Goal: Transaction & Acquisition: Purchase product/service

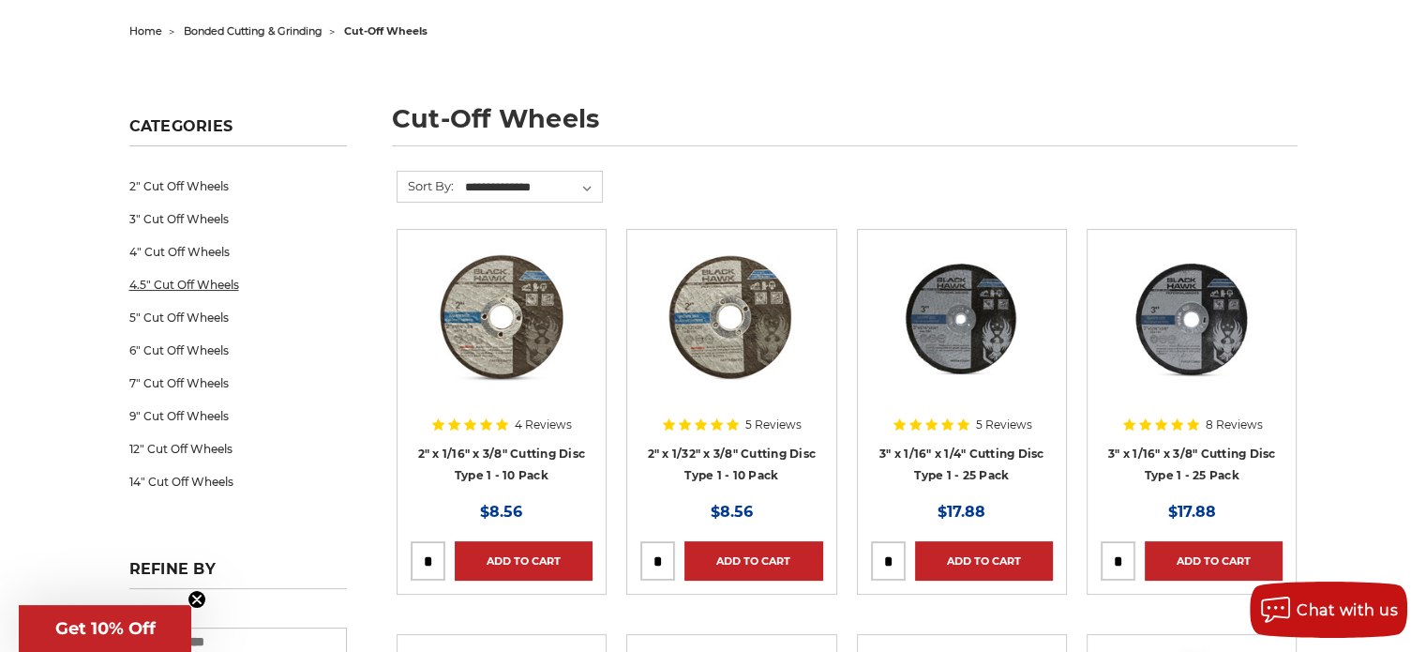
click at [187, 280] on link "4.5" Cut Off Wheels" at bounding box center [237, 284] width 217 height 33
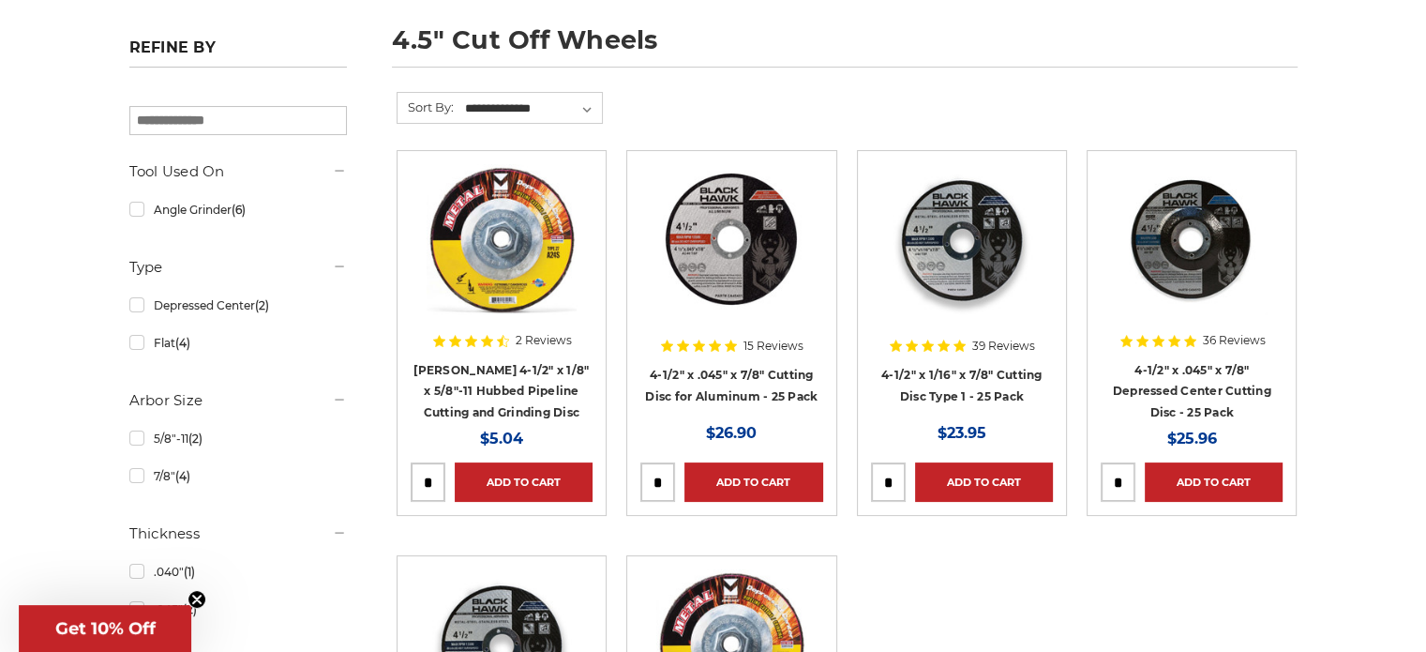
scroll to position [281, 0]
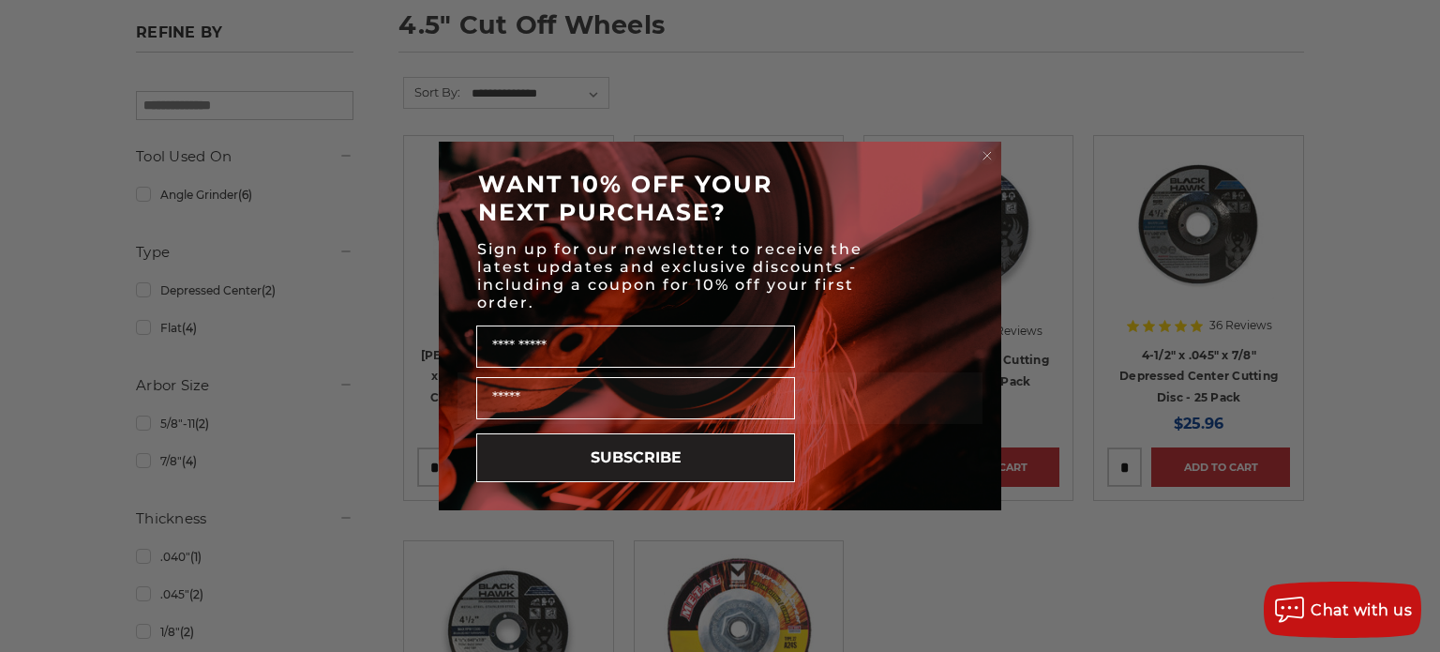
click at [985, 156] on circle "Close dialog" at bounding box center [988, 156] width 18 height 18
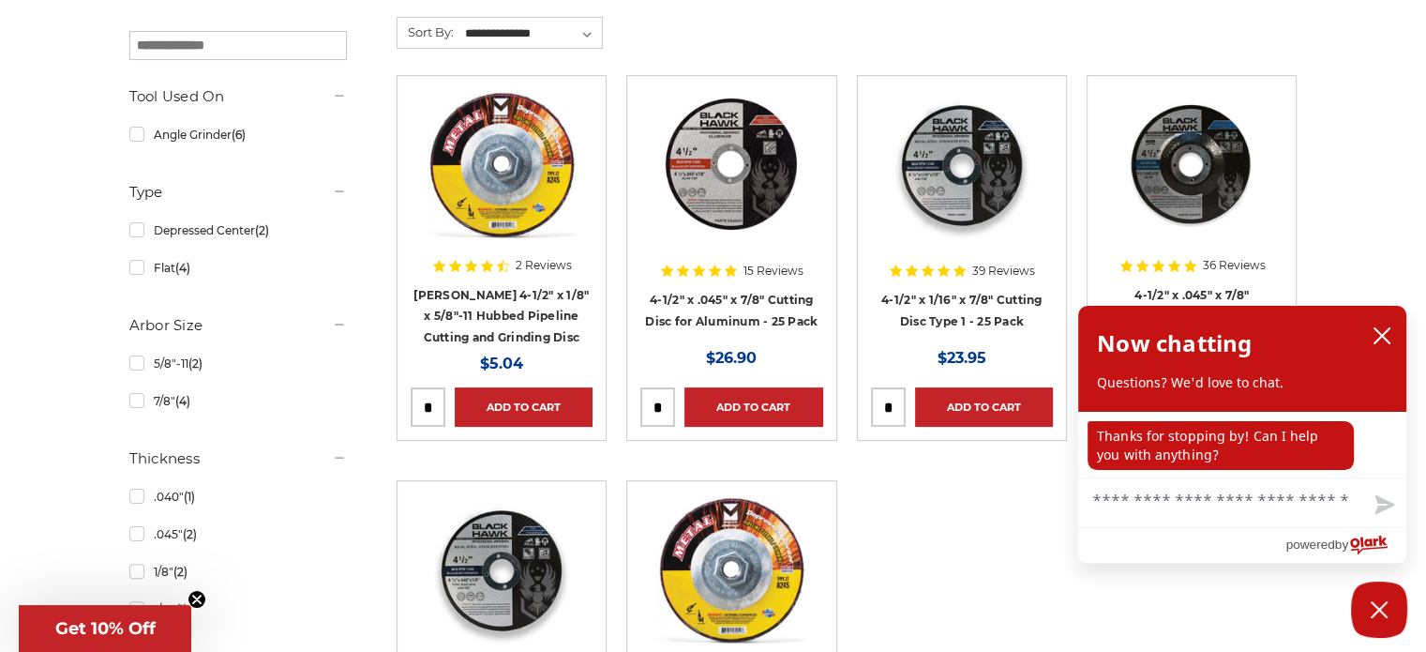
scroll to position [375, 0]
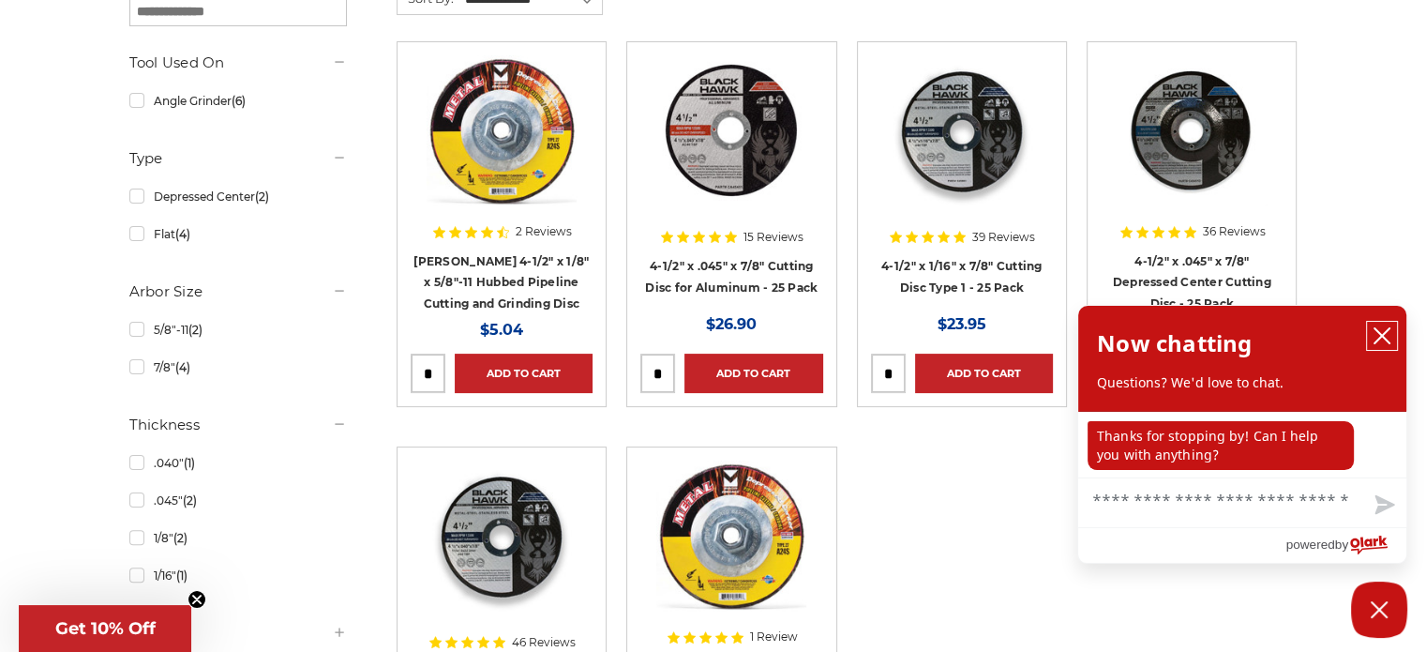
click at [1386, 333] on icon "close chatbox" at bounding box center [1381, 335] width 15 height 15
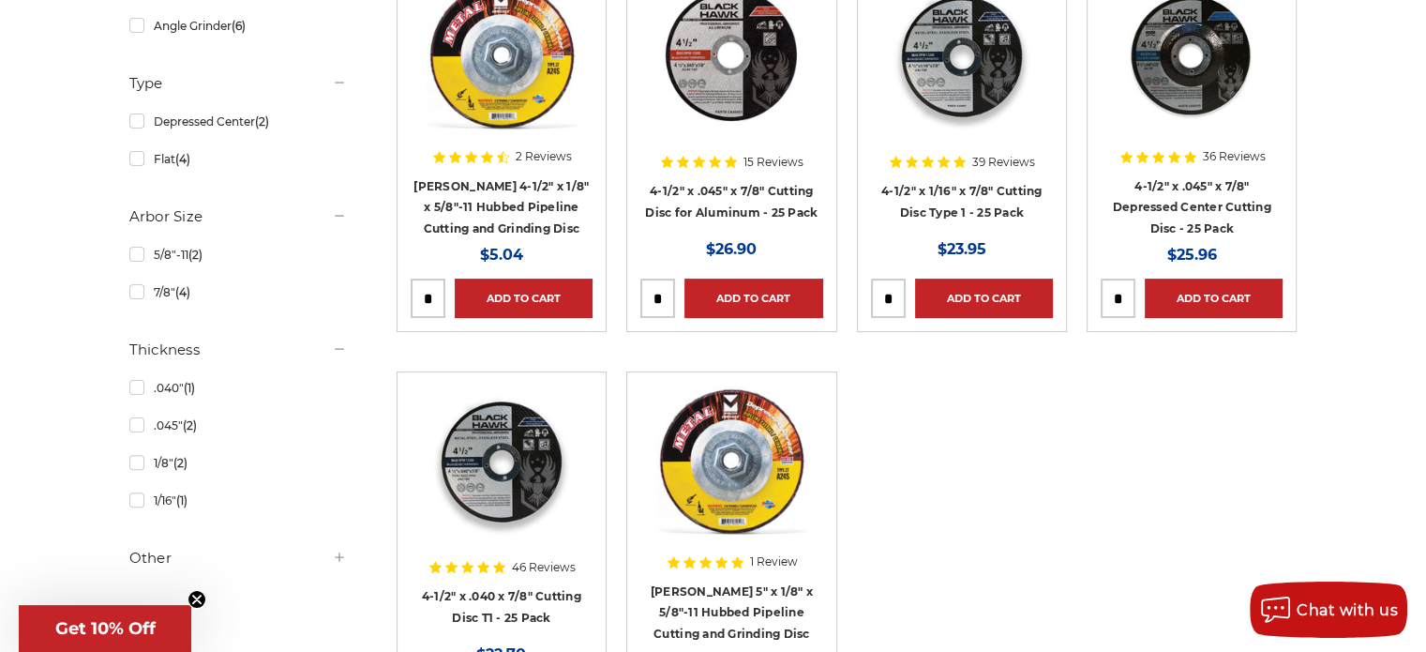
scroll to position [562, 0]
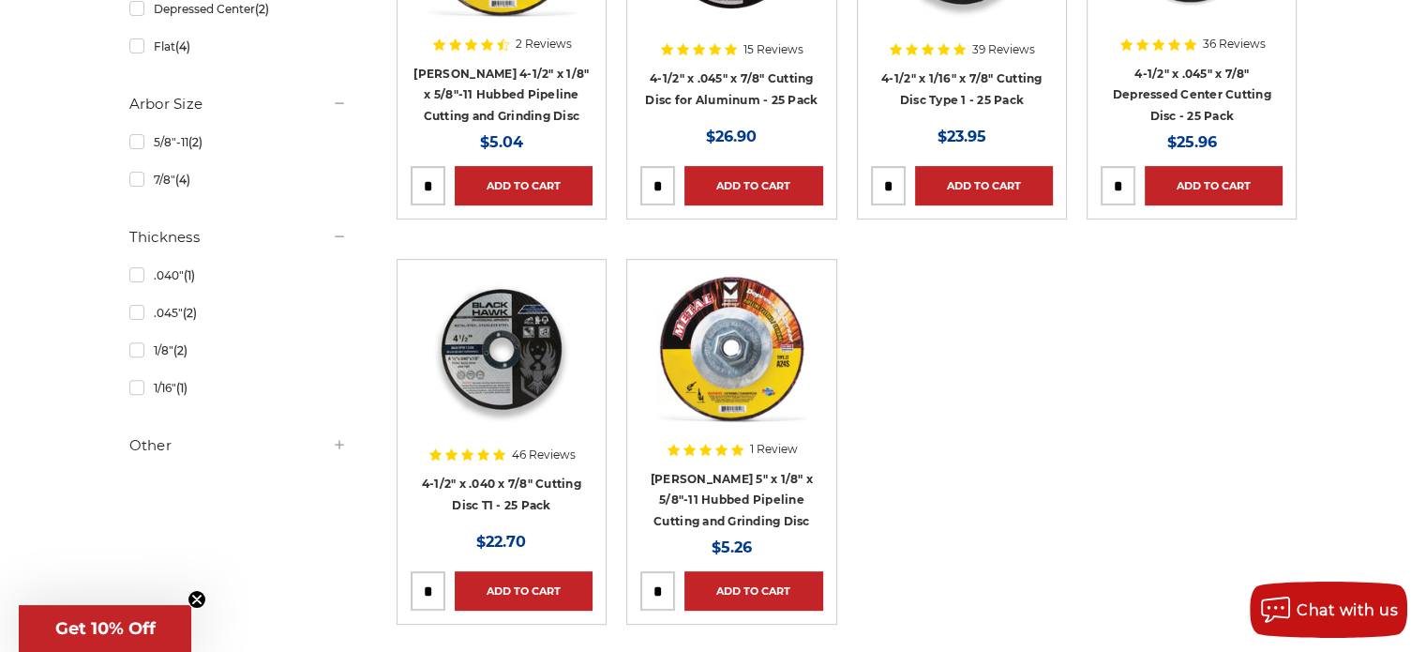
click at [529, 348] on img at bounding box center [502, 348] width 150 height 150
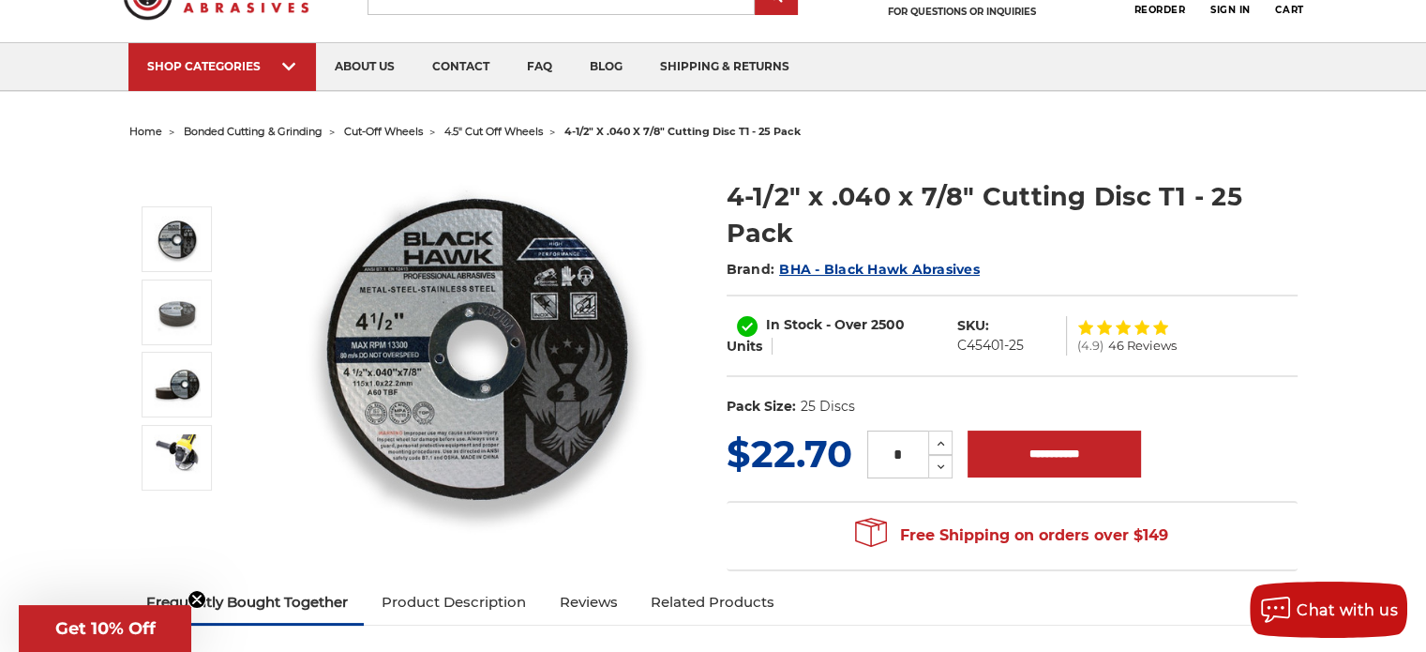
scroll to position [187, 0]
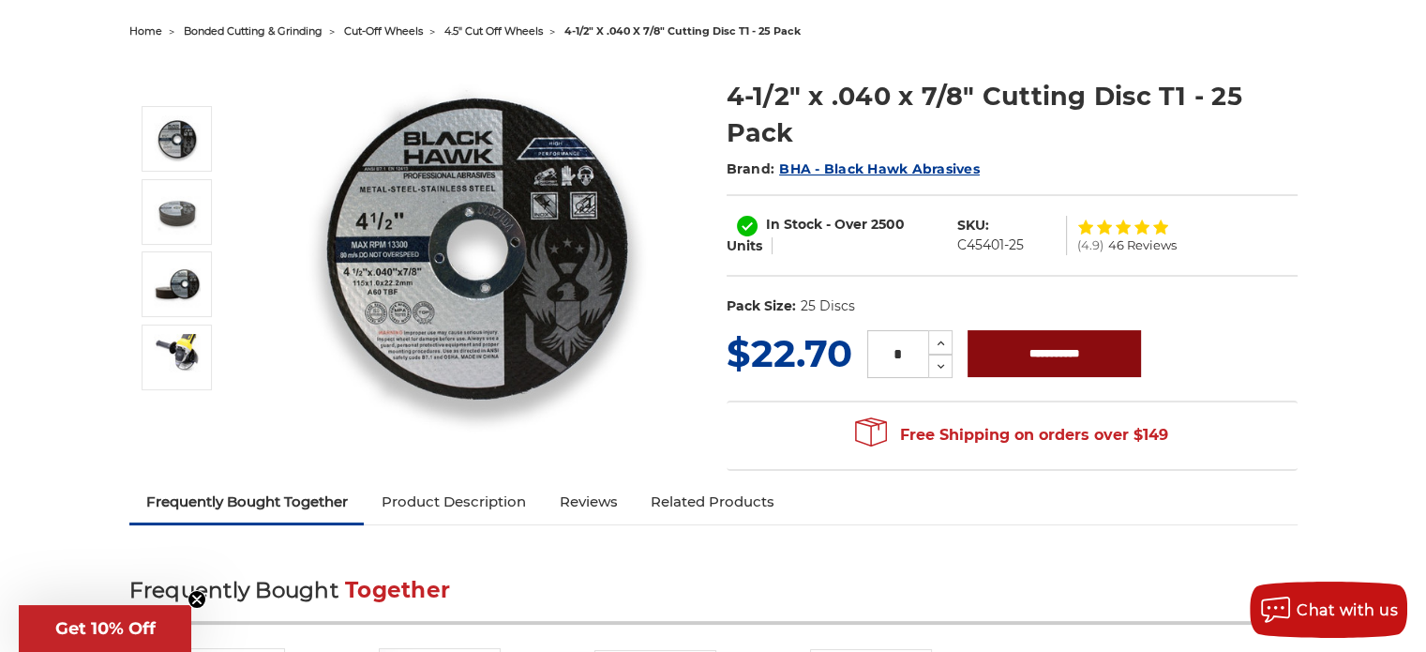
click at [1034, 357] on input "**********" at bounding box center [1053, 353] width 173 height 47
type input "**********"
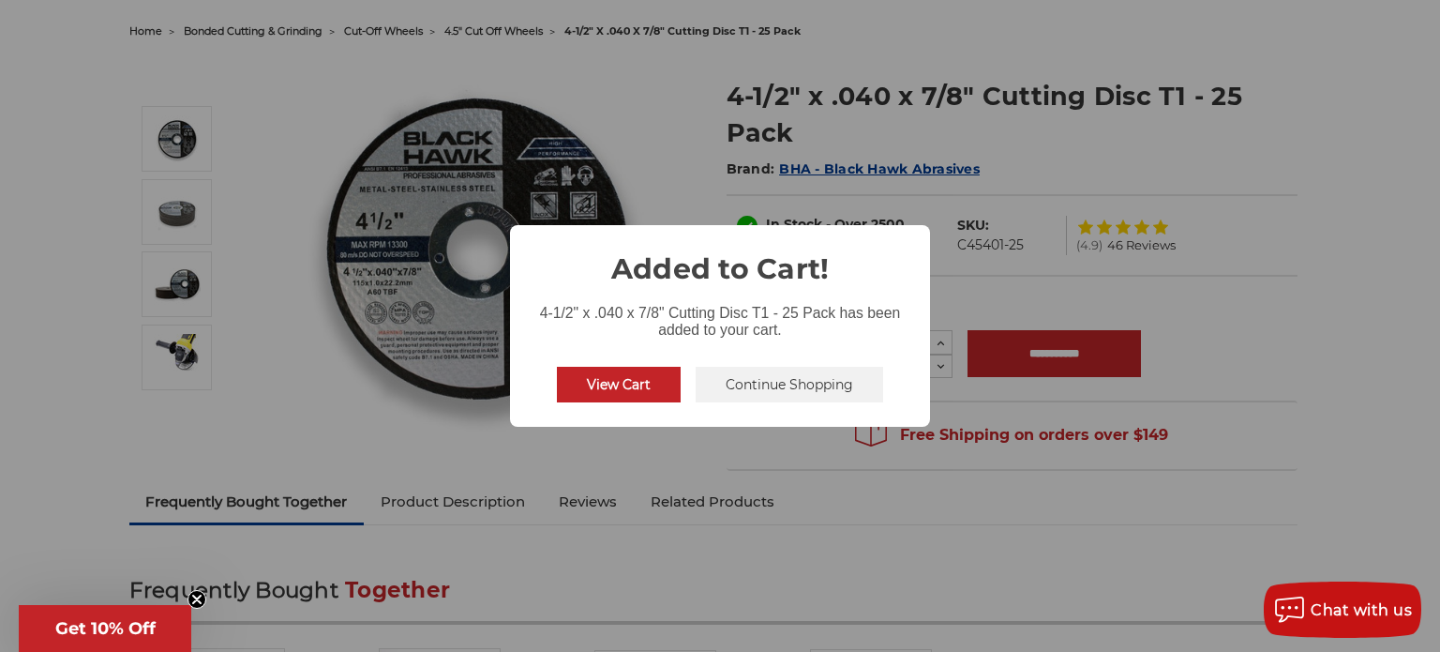
click at [739, 385] on button "Continue Shopping" at bounding box center [789, 385] width 187 height 36
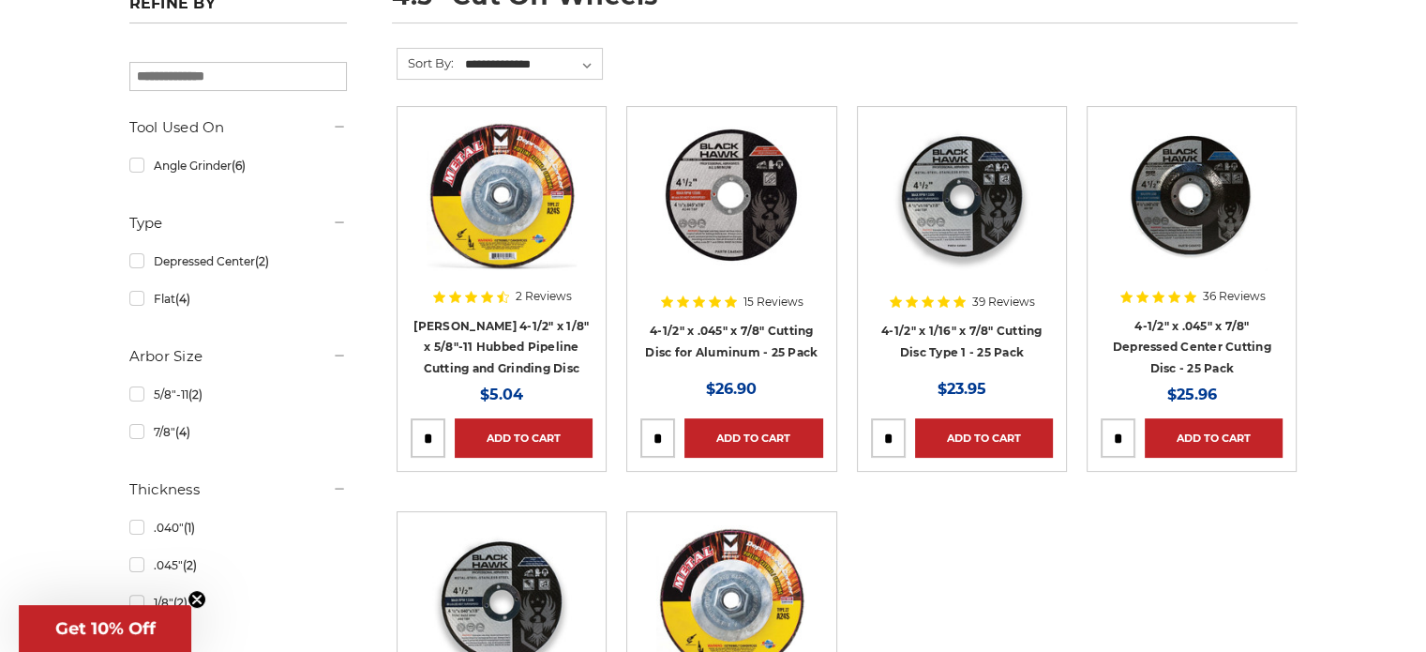
scroll to position [187, 0]
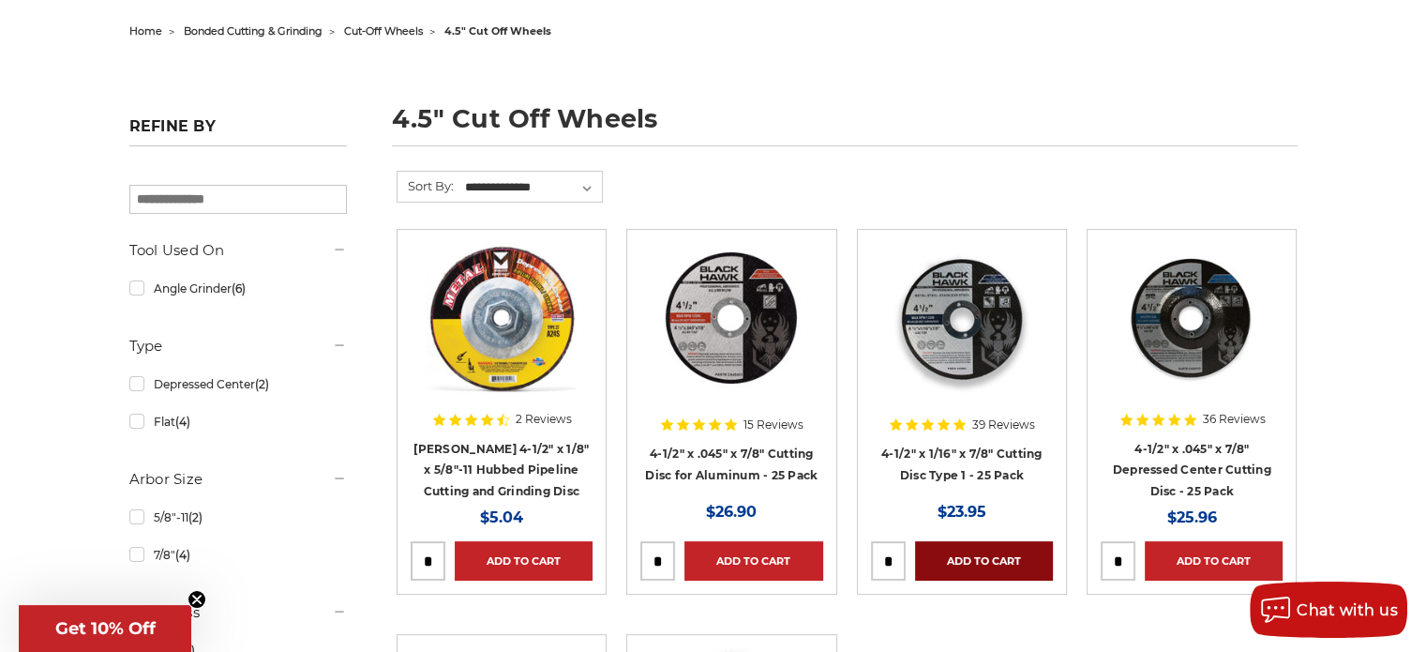
click at [962, 553] on link "Add to Cart" at bounding box center [984, 560] width 138 height 39
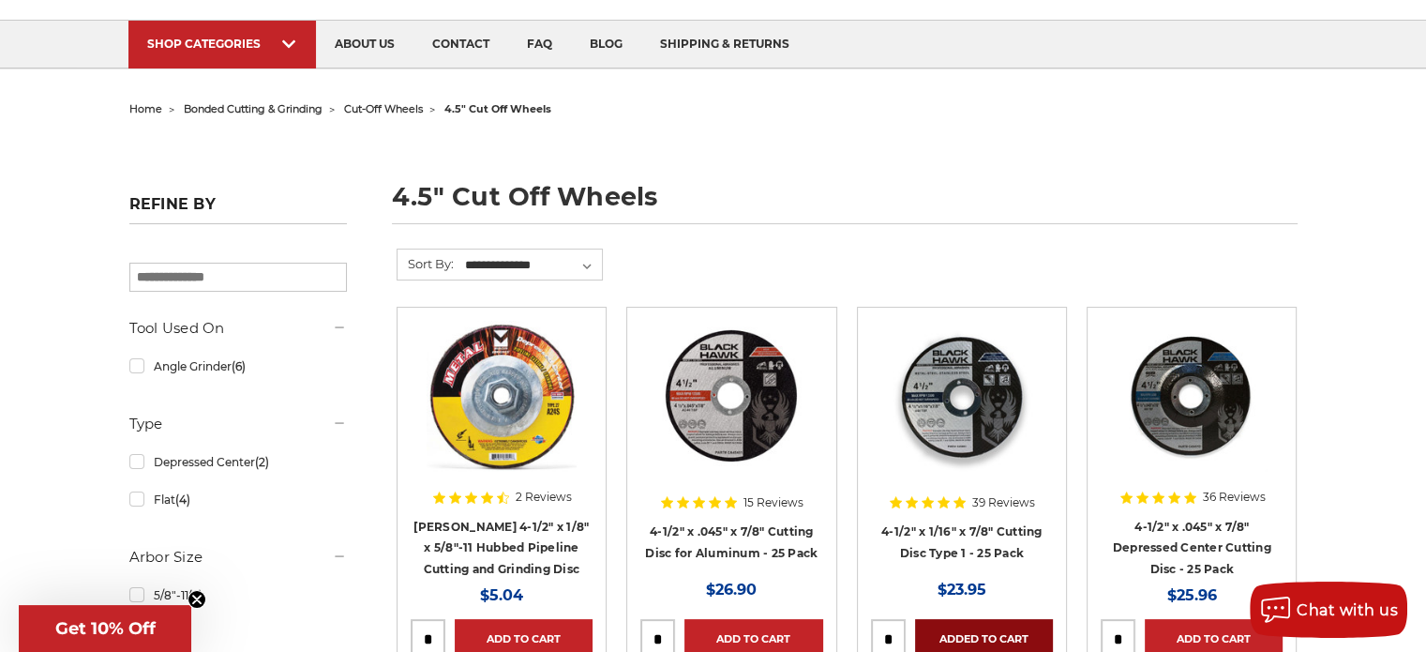
scroll to position [0, 0]
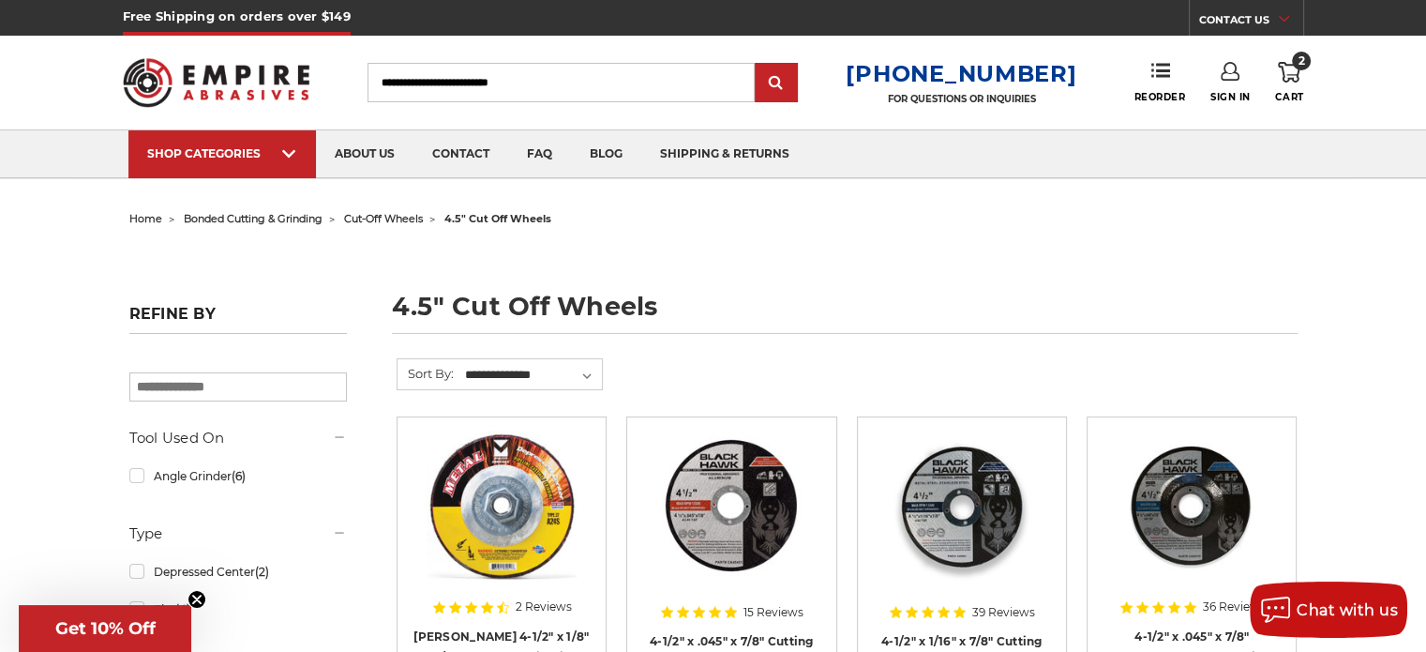
click at [390, 217] on span "cut-off wheels" at bounding box center [383, 218] width 79 height 13
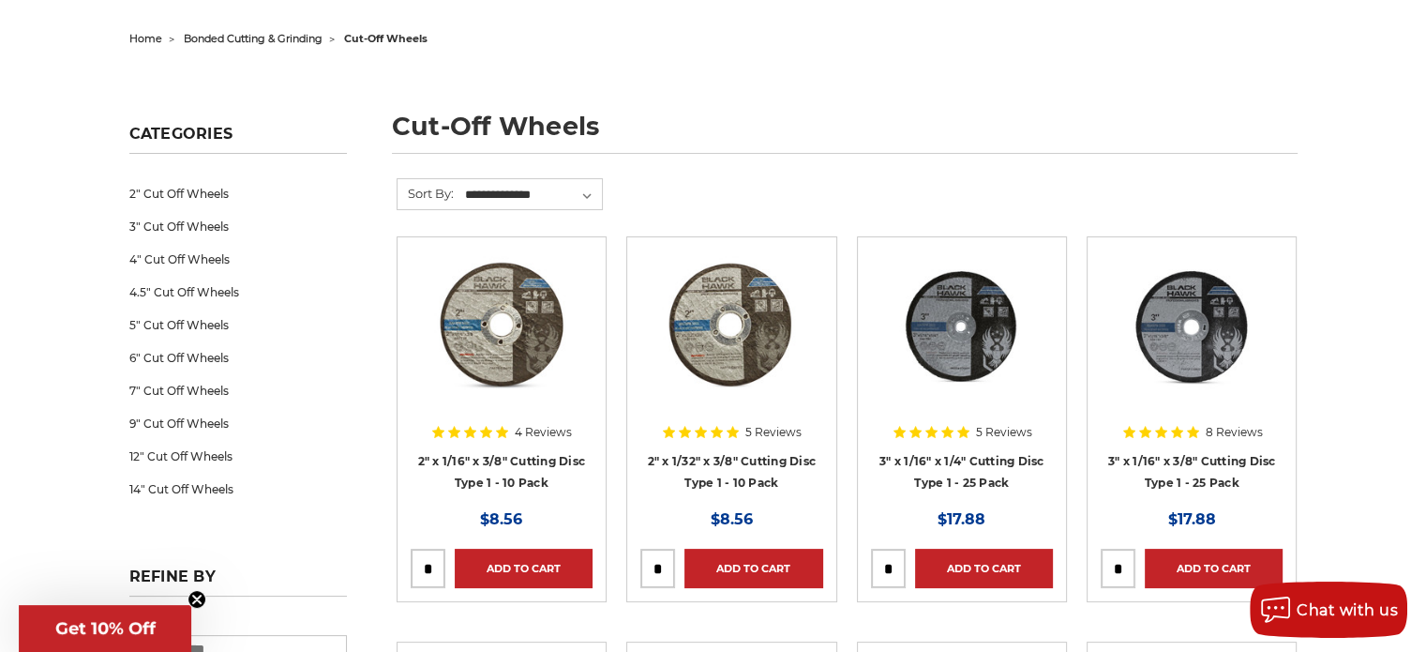
scroll to position [187, 0]
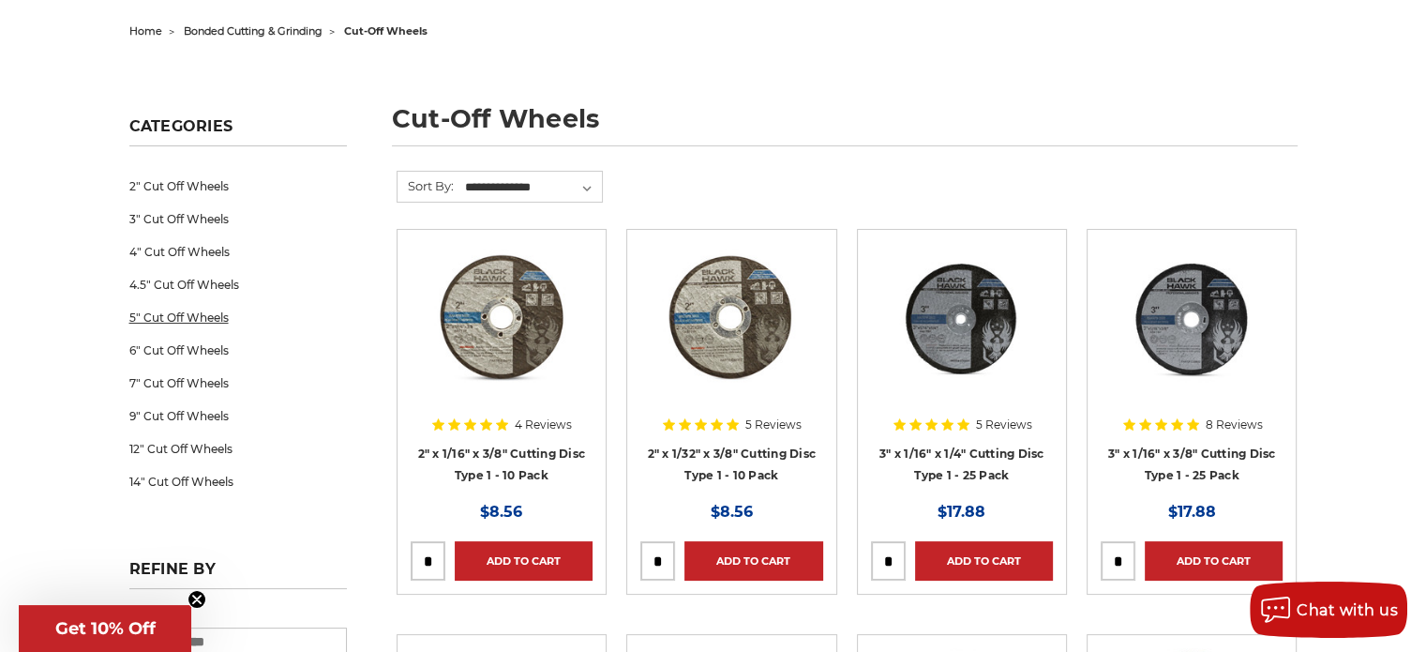
click at [163, 317] on link "5" Cut Off Wheels" at bounding box center [237, 317] width 217 height 33
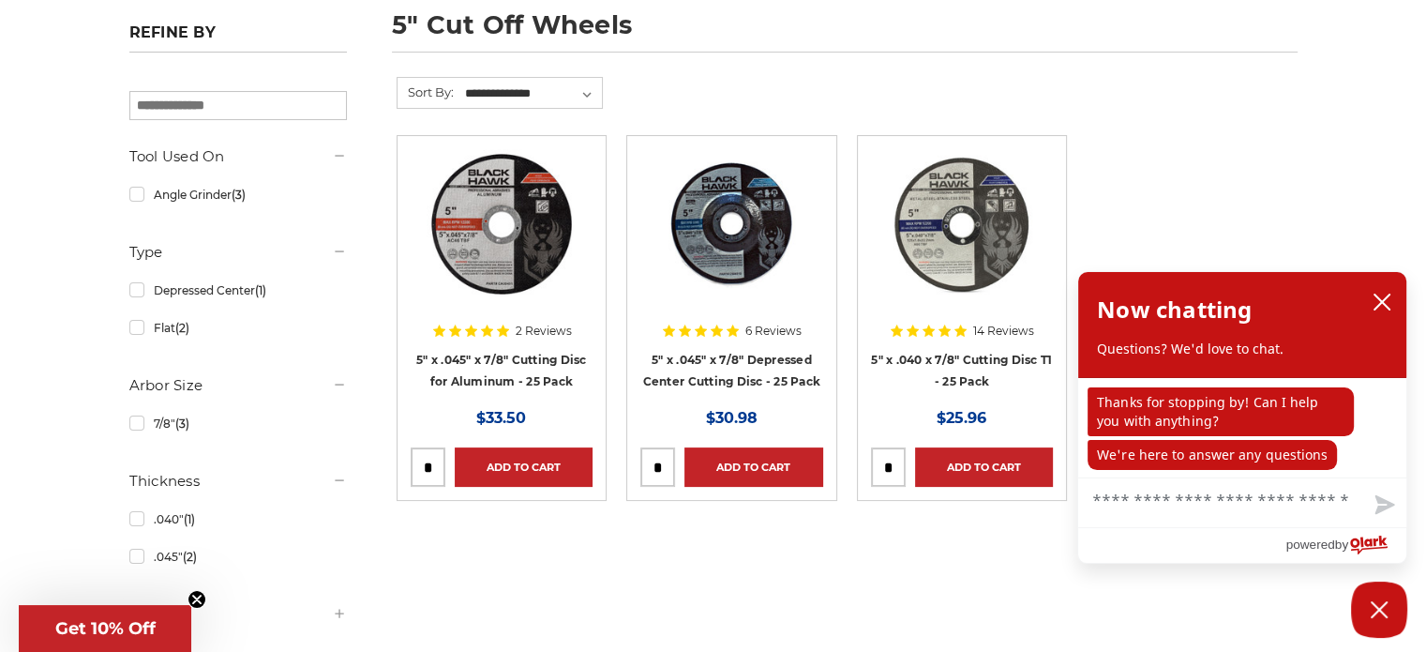
scroll to position [375, 0]
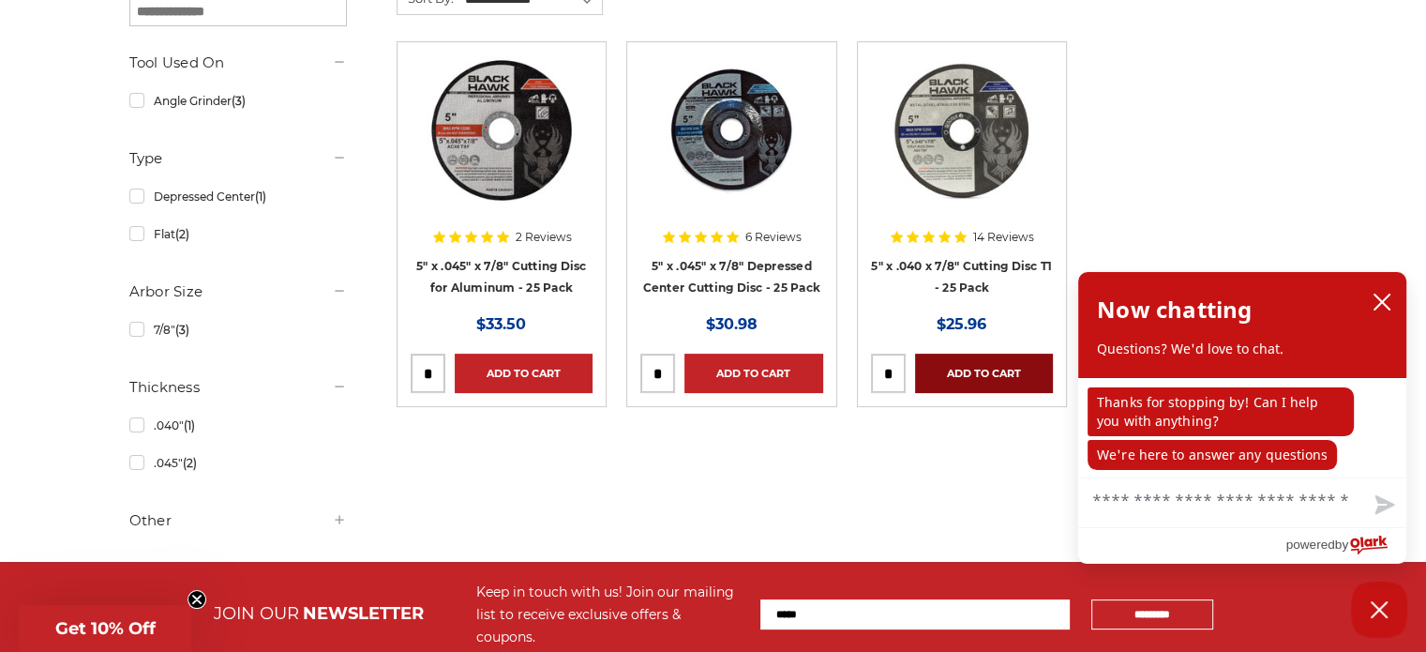
click at [951, 370] on link "Add to Cart" at bounding box center [984, 372] width 138 height 39
click at [1384, 307] on icon "close chatbox" at bounding box center [1381, 301] width 19 height 19
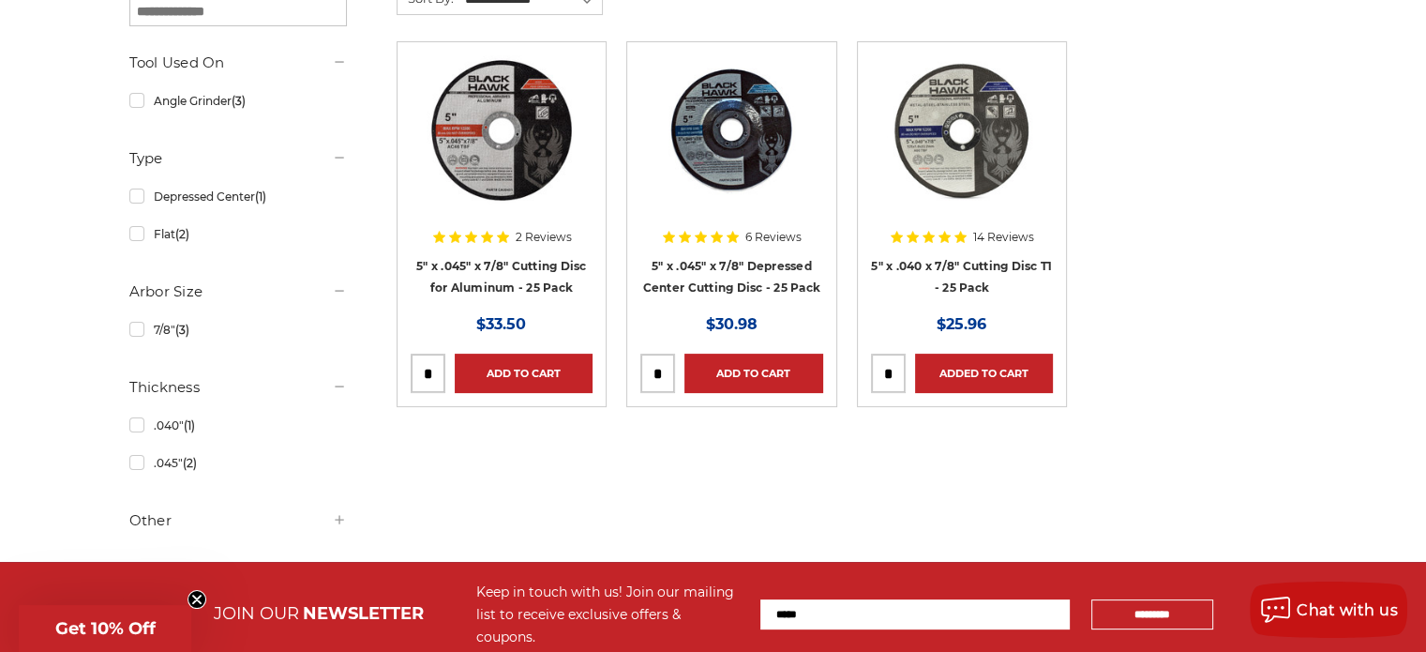
click at [1339, 157] on div "home bonded cutting & grinding cut-off wheels 5" cut off wheels 5" cut off whee…" at bounding box center [714, 195] width 1326 height 731
click at [1247, 140] on ul "2 Reviews 5" x .045" x 7/8" Cutting Disc for Aluminum - 25 Pack MSRP: Was: Now:…" at bounding box center [846, 243] width 921 height 405
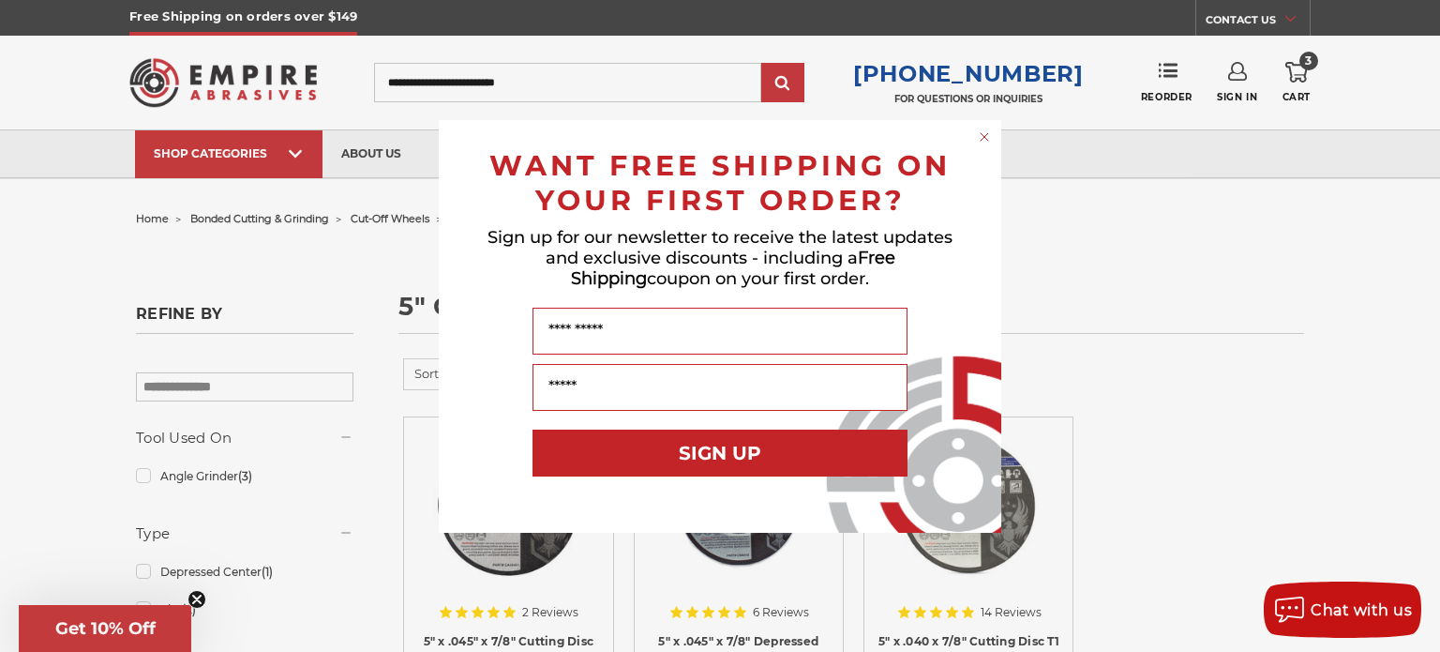
click at [68, 230] on div "Close dialog WANT FREE SHIPPING ON YOUR FIRST ORDER? Sign up for our newsletter…" at bounding box center [720, 326] width 1440 height 652
click at [90, 243] on div "Close dialog WANT FREE SHIPPING ON YOUR FIRST ORDER? Sign up for our newsletter…" at bounding box center [720, 326] width 1440 height 652
click at [307, 155] on div "Close dialog WANT FREE SHIPPING ON YOUR FIRST ORDER? Sign up for our newsletter…" at bounding box center [720, 326] width 1440 height 652
click at [988, 135] on circle "Close dialog" at bounding box center [985, 136] width 18 height 18
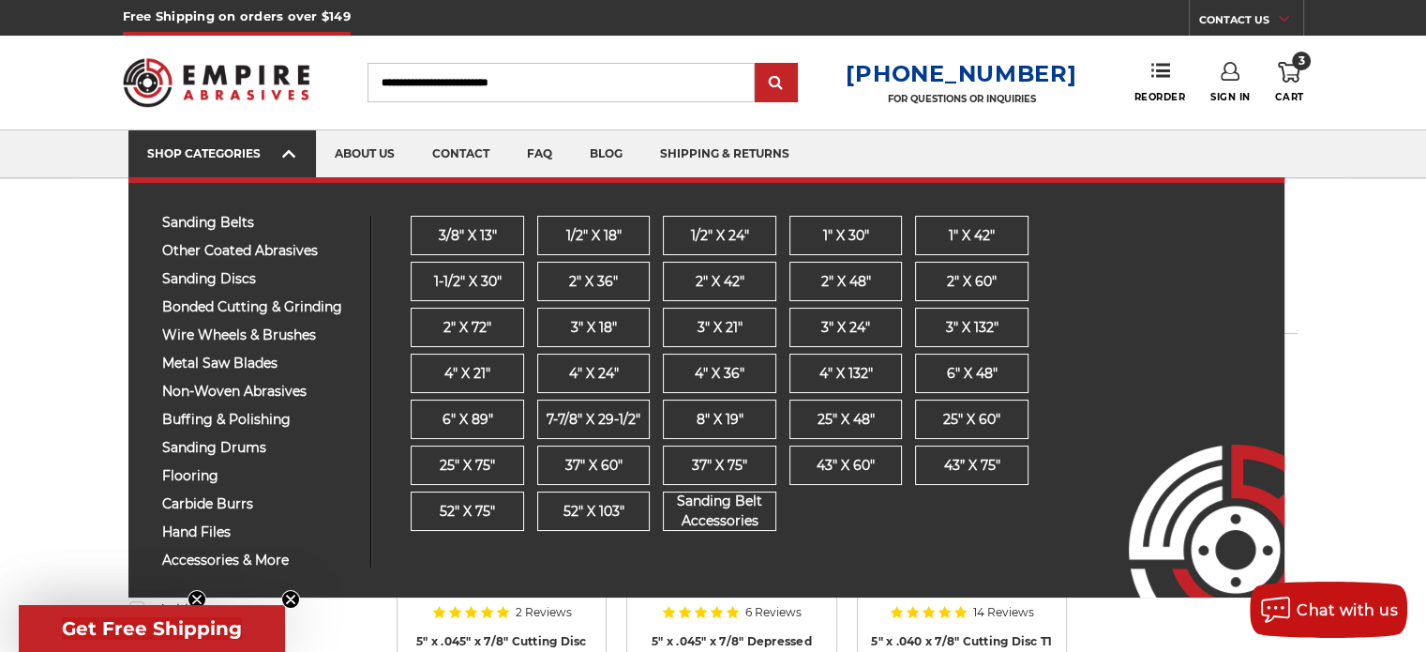
click at [273, 164] on link "SHOP CATEGORIES" at bounding box center [221, 154] width 187 height 48
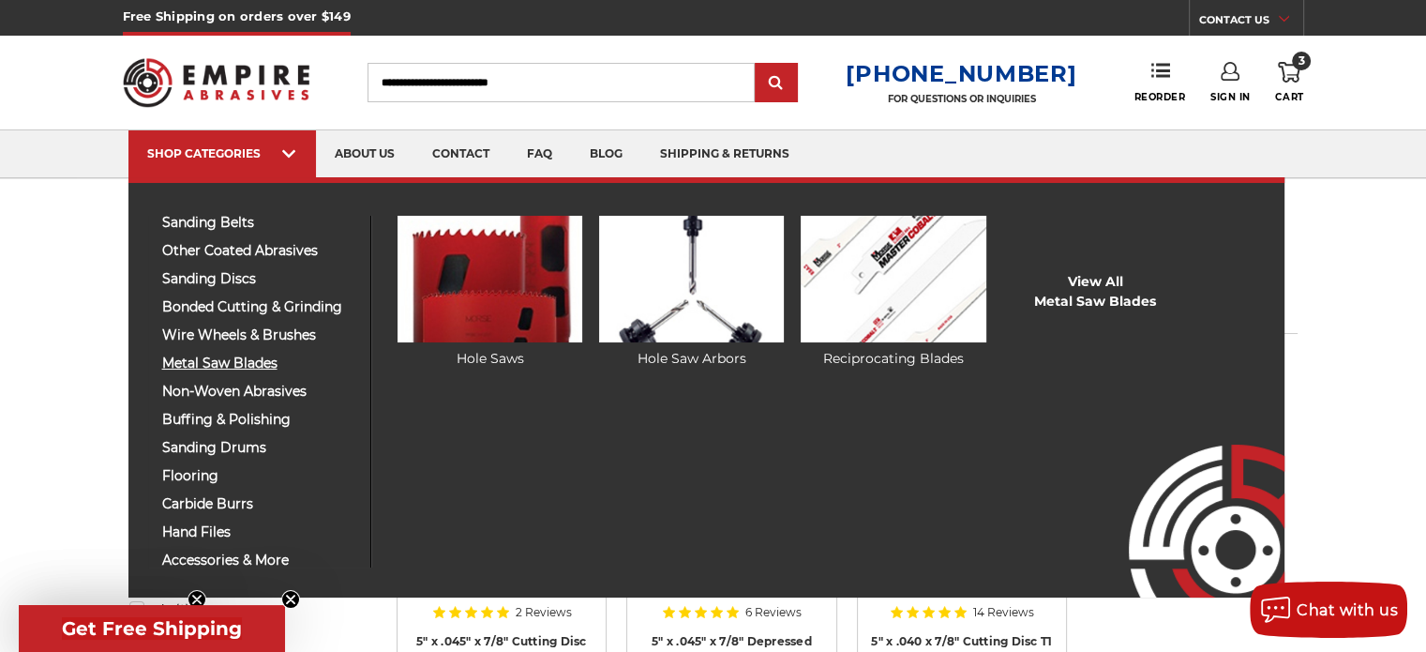
click at [214, 362] on span "metal saw blades" at bounding box center [259, 363] width 194 height 14
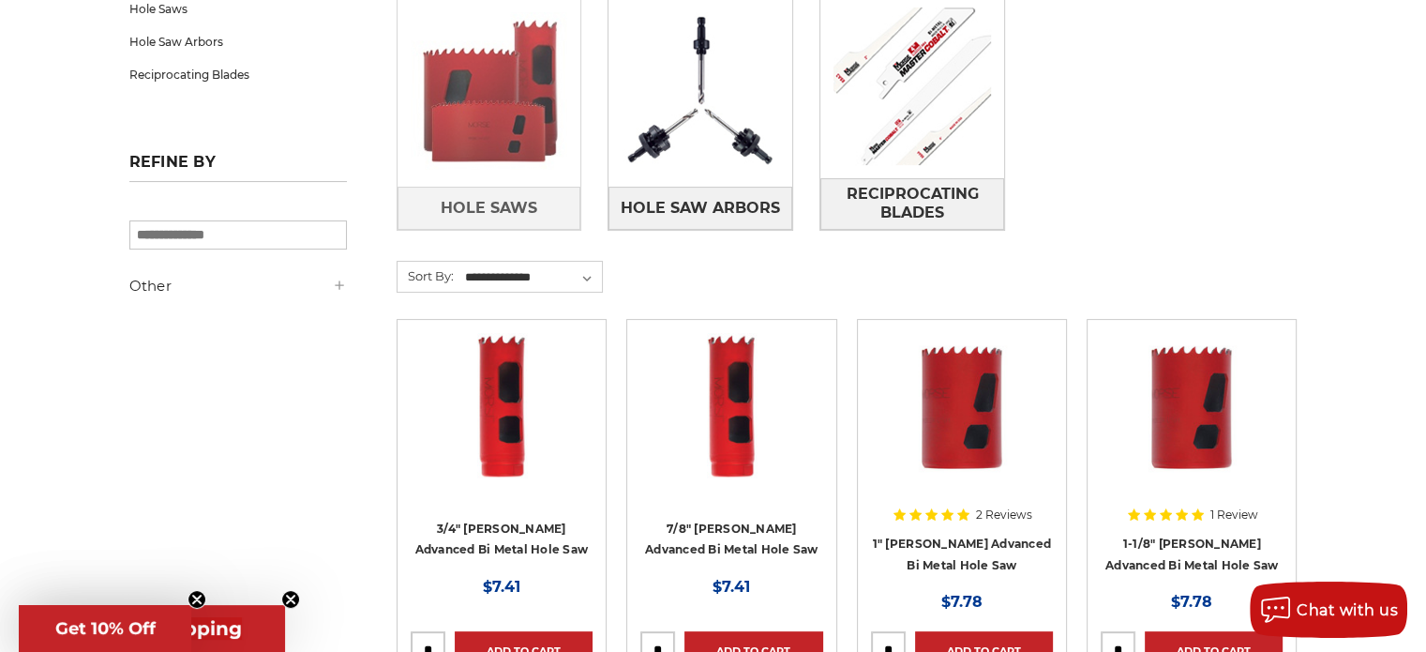
scroll to position [375, 0]
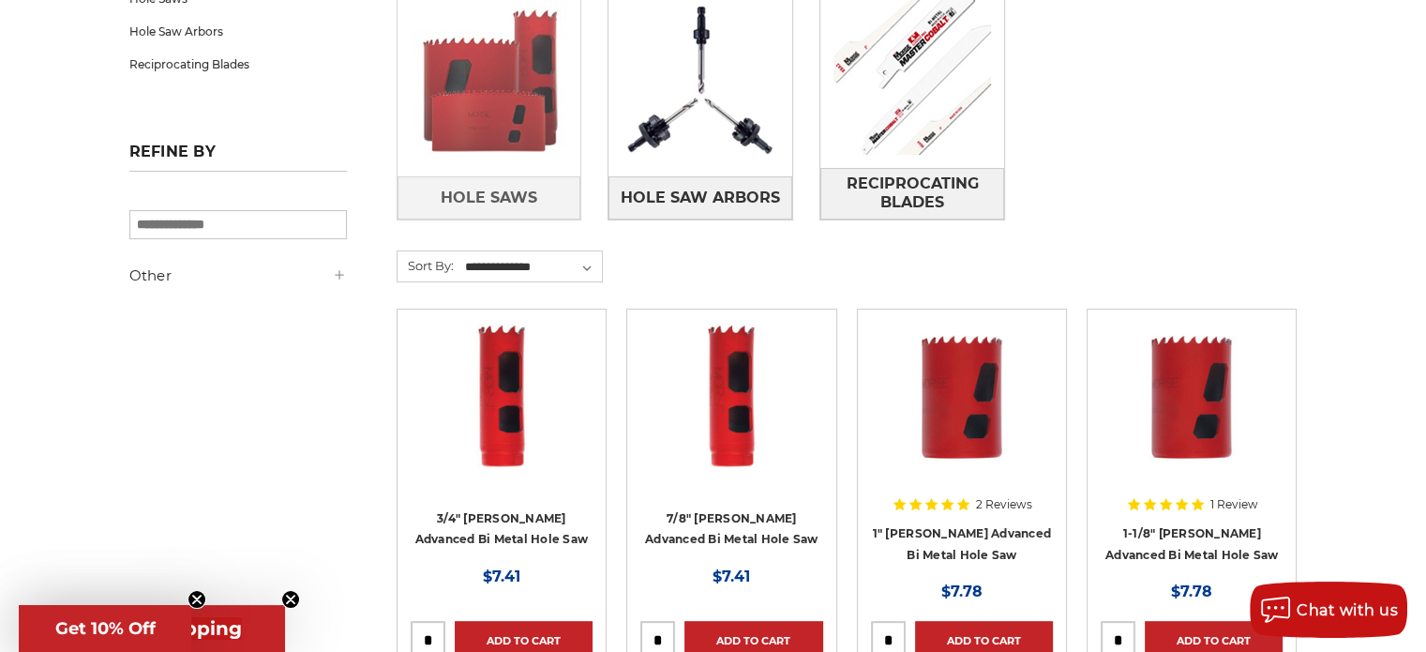
click at [503, 103] on img at bounding box center [489, 81] width 184 height 184
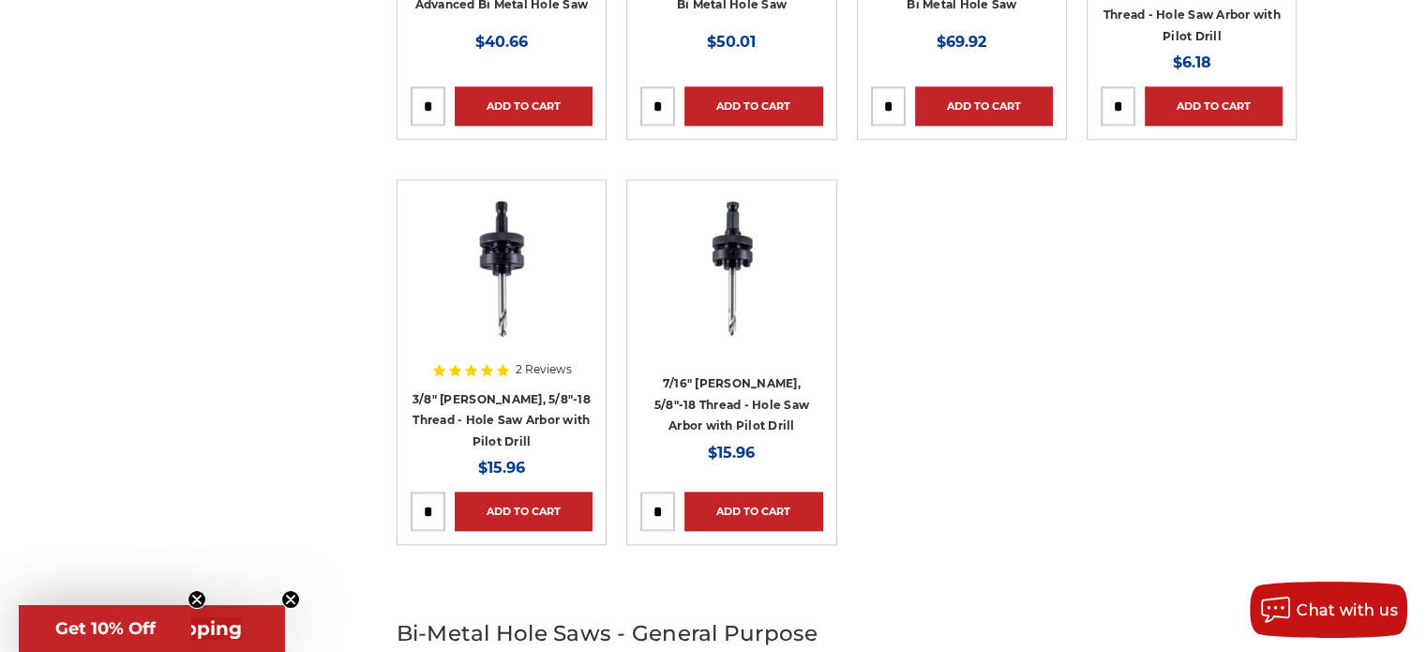
scroll to position [2344, 0]
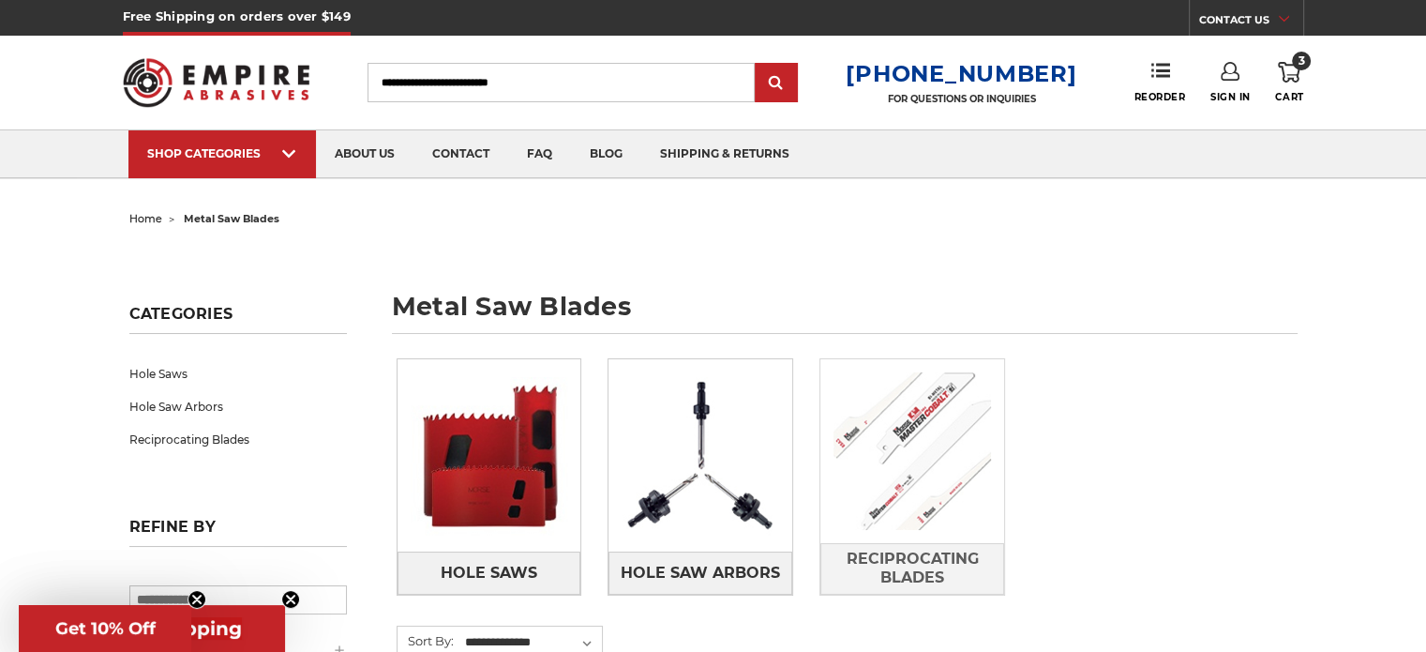
click at [926, 452] on img at bounding box center [912, 451] width 184 height 184
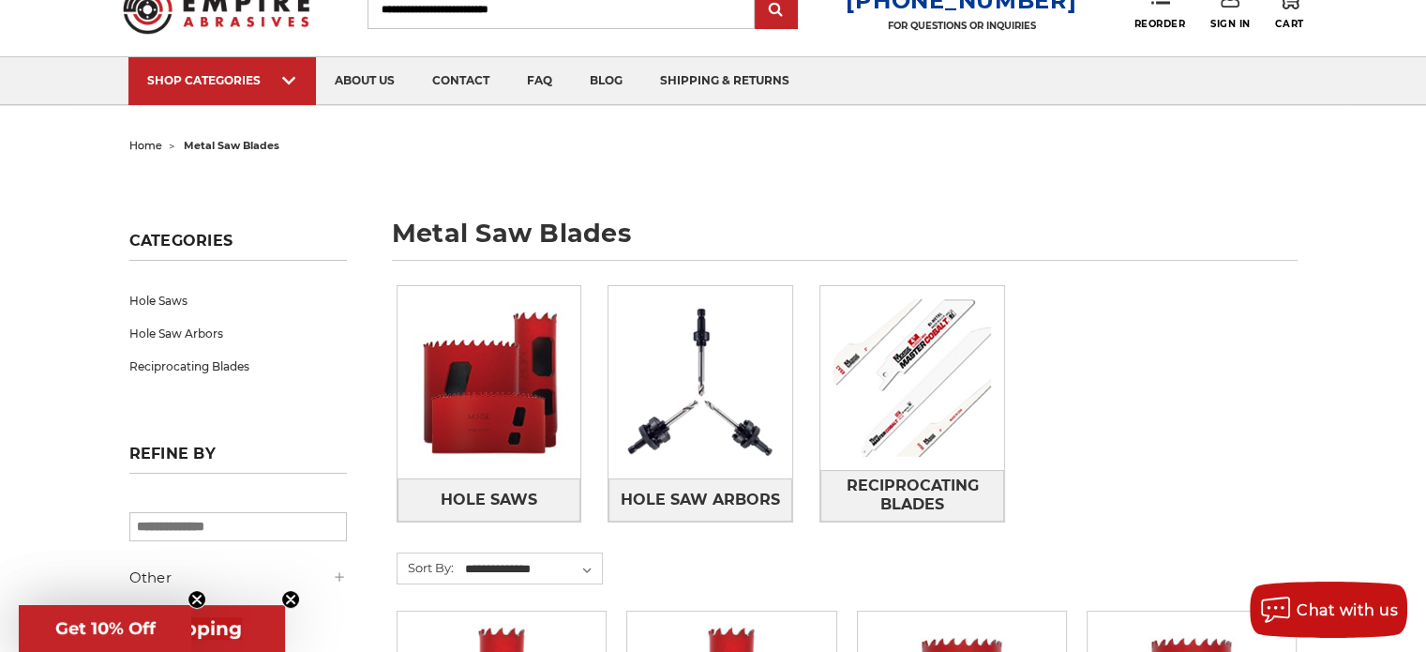
scroll to position [375, 0]
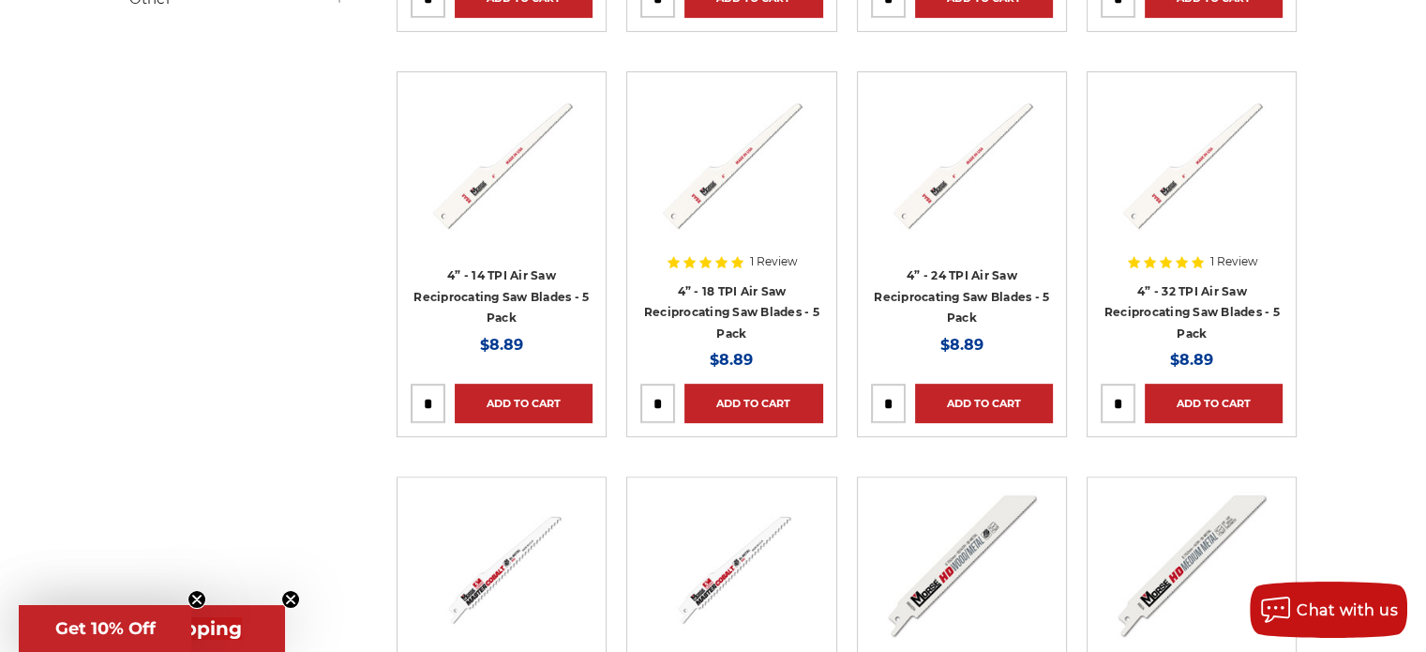
scroll to position [1031, 0]
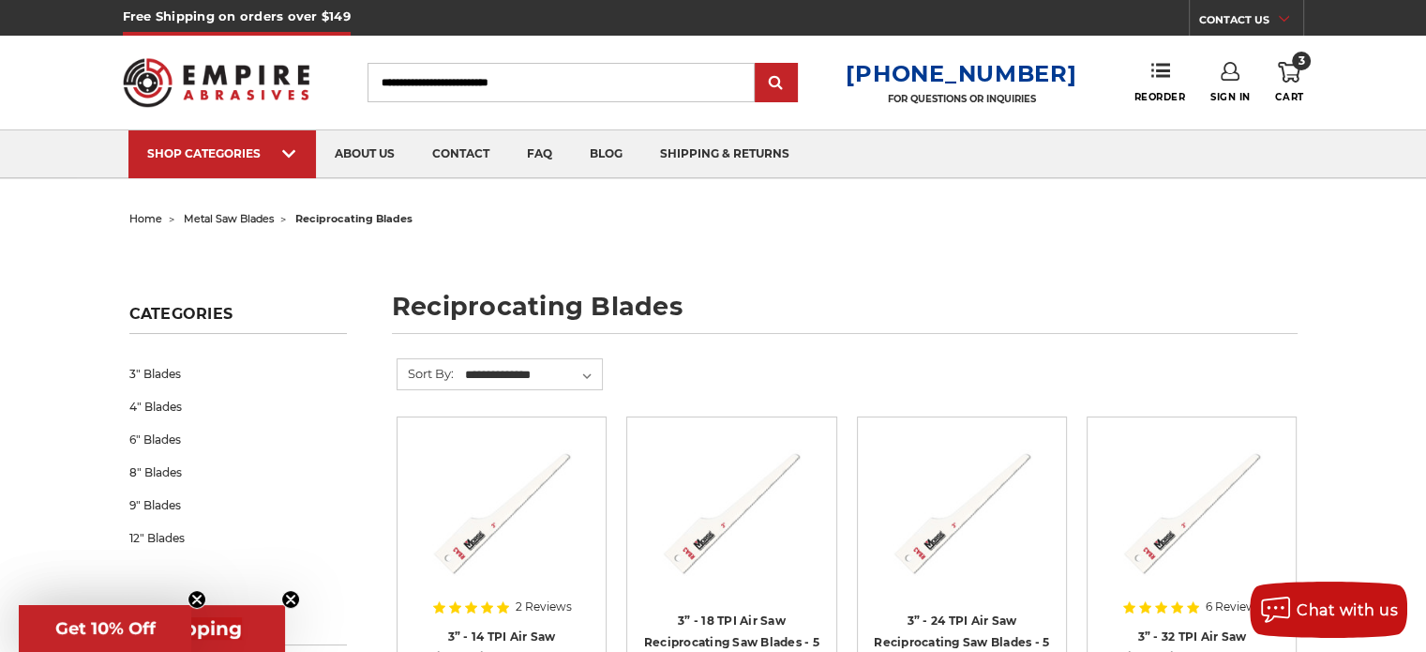
click at [1299, 77] on icon at bounding box center [1289, 72] width 22 height 21
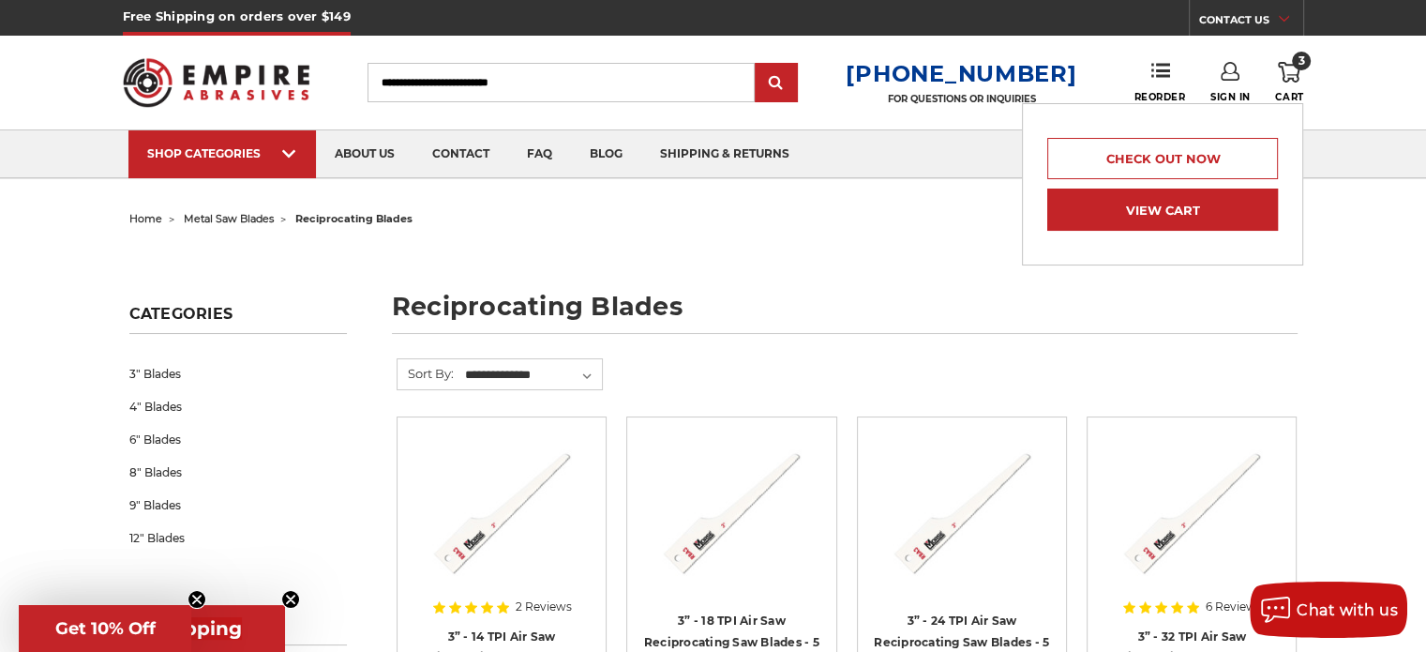
click at [1166, 213] on link "View Cart" at bounding box center [1162, 209] width 231 height 42
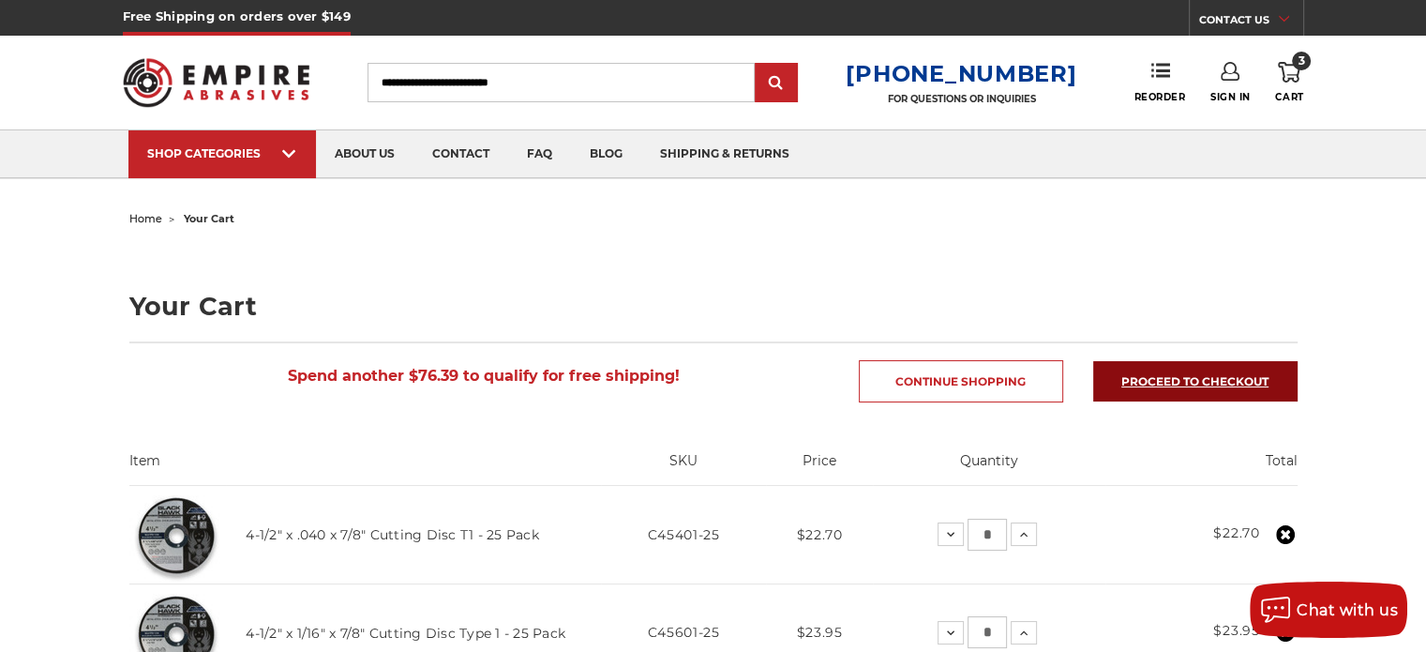
click at [1203, 374] on link "Proceed to checkout" at bounding box center [1195, 381] width 204 height 40
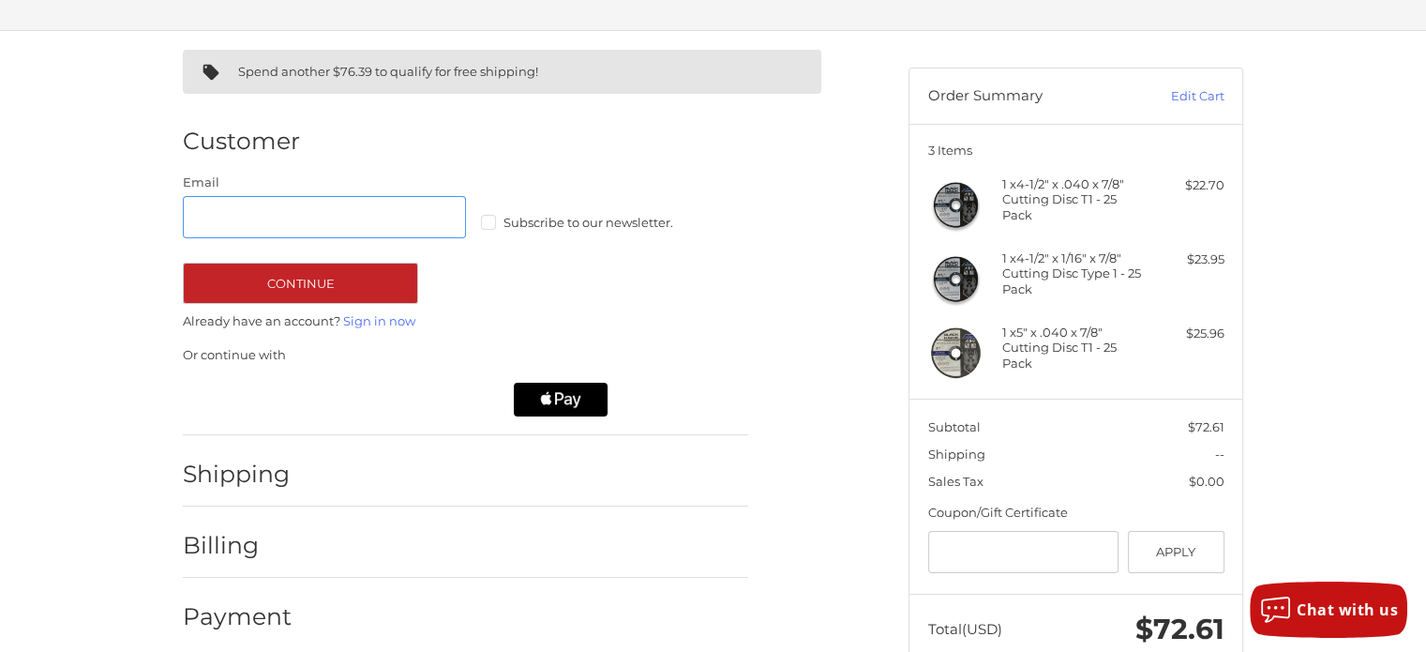
scroll to position [165, 0]
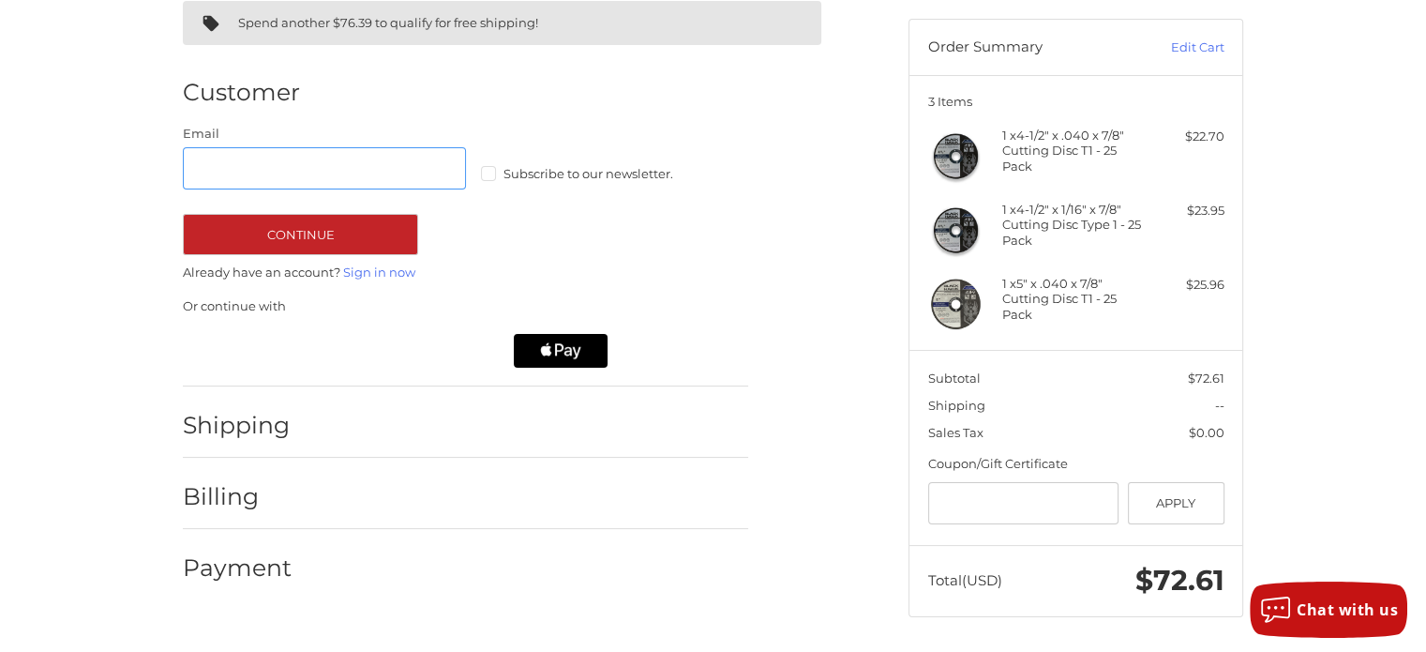
click at [274, 161] on input "Email" at bounding box center [324, 168] width 283 height 42
type input "**********"
click at [496, 172] on label "Subscribe to our newsletter." at bounding box center [622, 173] width 283 height 15
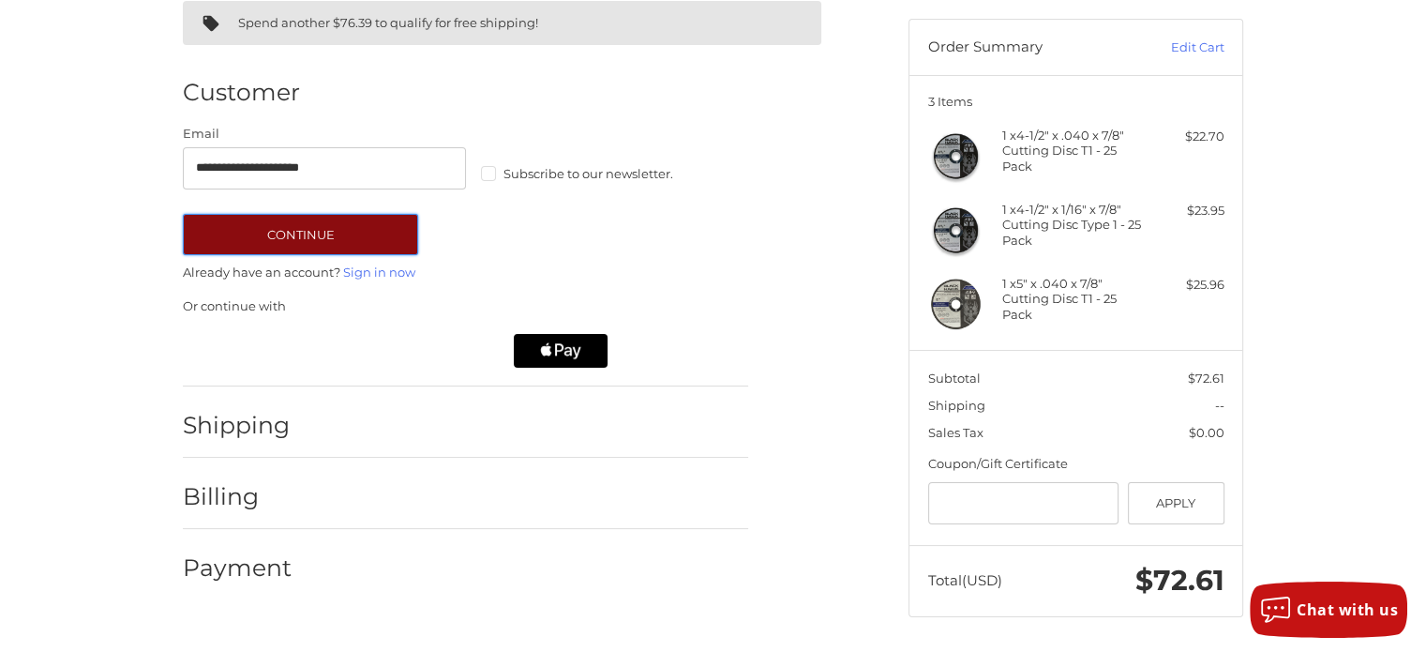
click at [356, 231] on button "Continue" at bounding box center [300, 234] width 235 height 41
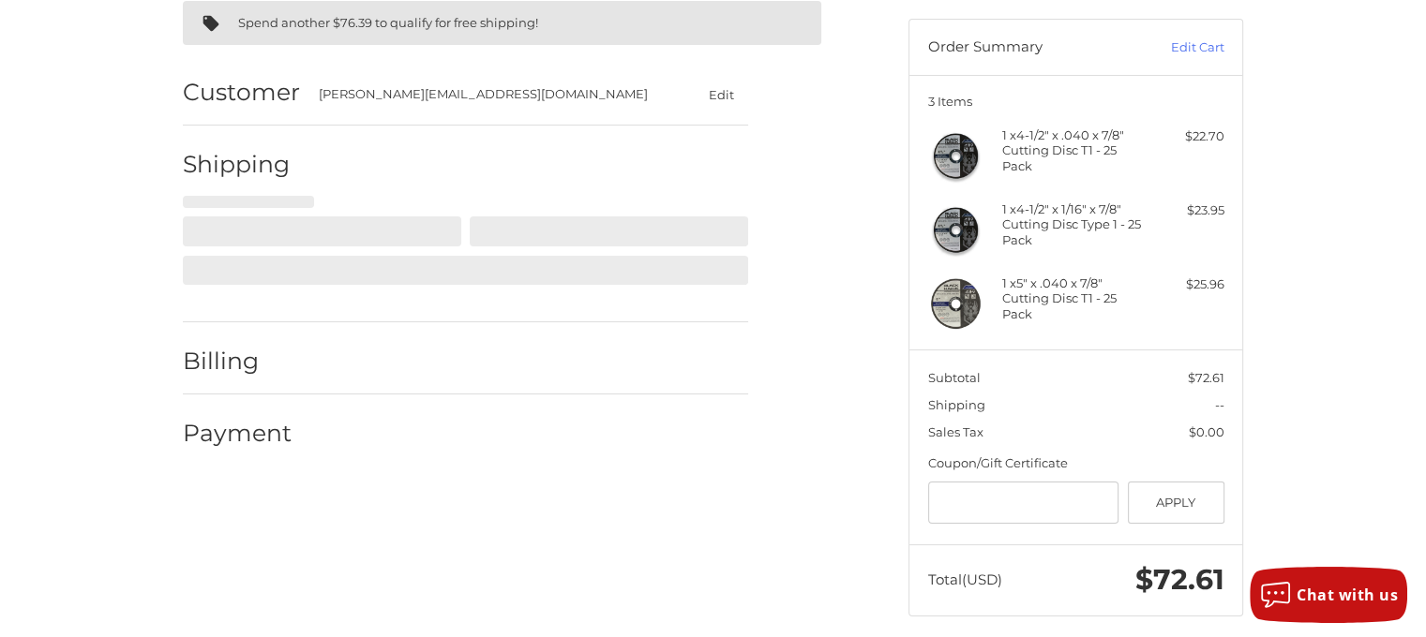
select select "**"
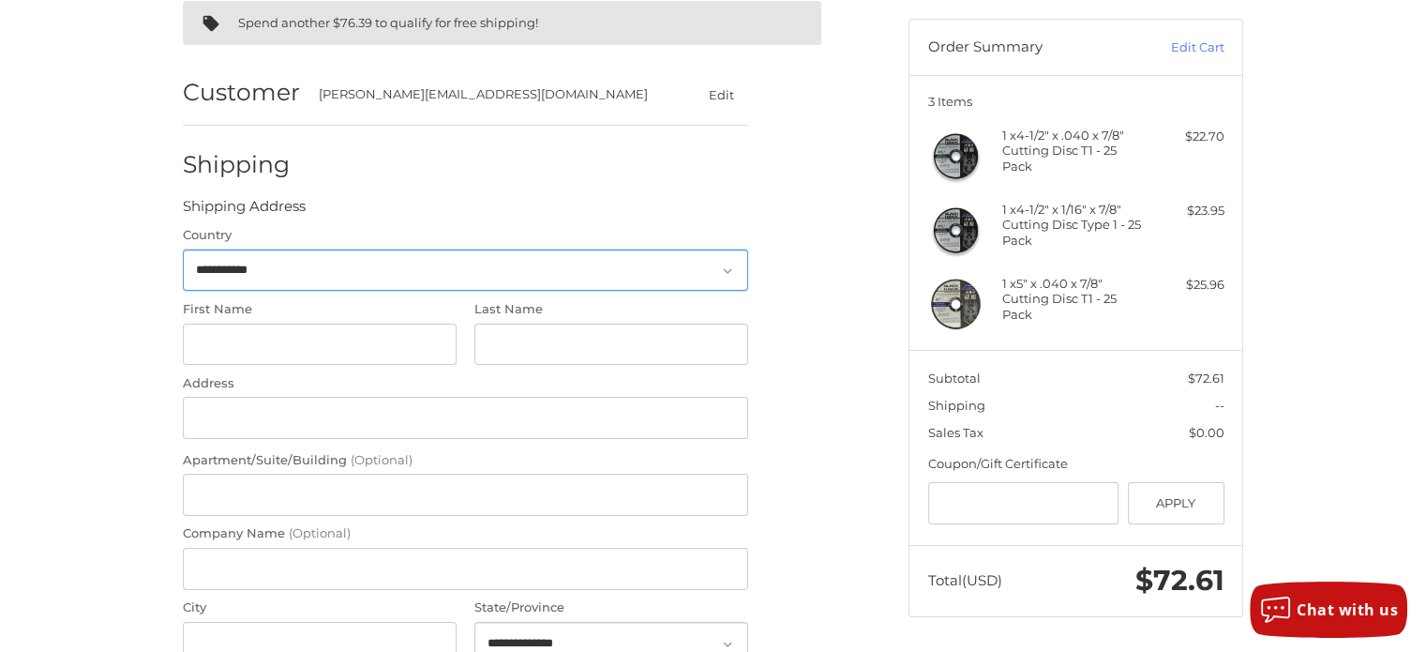
scroll to position [159, 0]
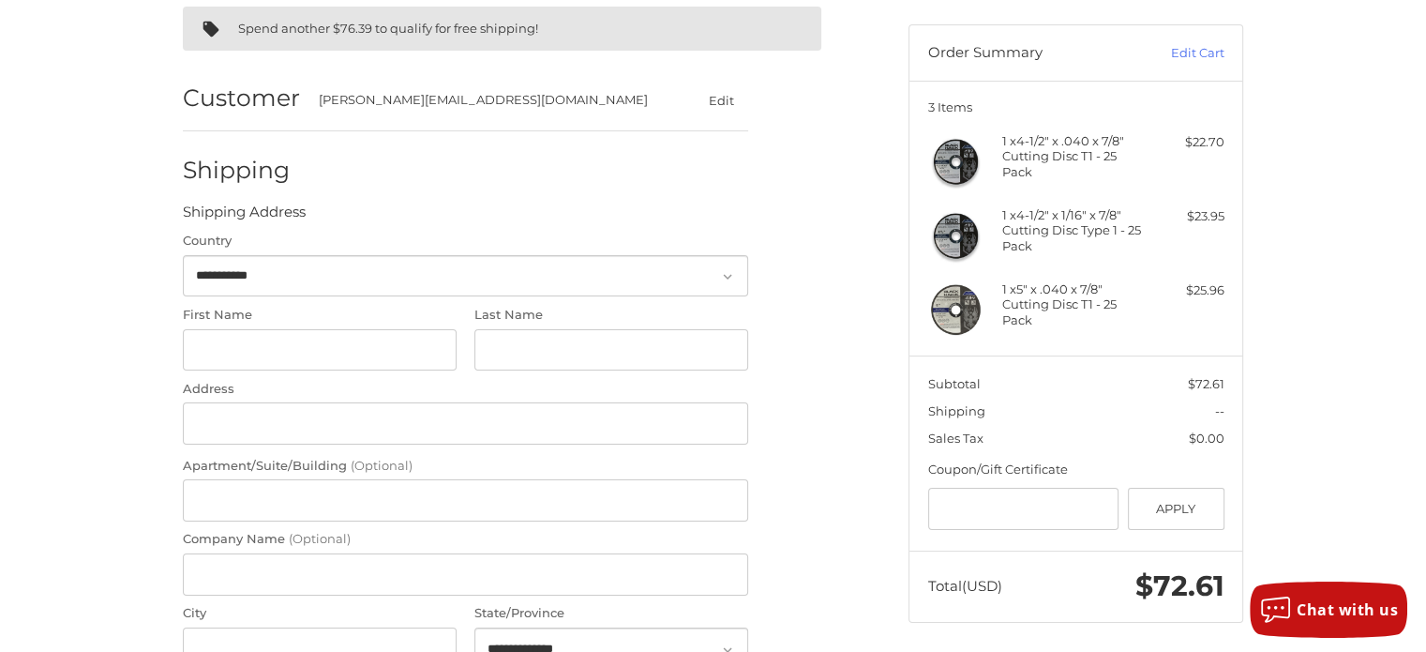
drag, startPoint x: 371, startPoint y: 246, endPoint x: 92, endPoint y: 202, distance: 282.8
click at [92, 202] on div "**********" at bounding box center [713, 638] width 1426 height 1300
click at [280, 353] on input "First Name" at bounding box center [320, 350] width 274 height 42
type input "****"
type input "*********"
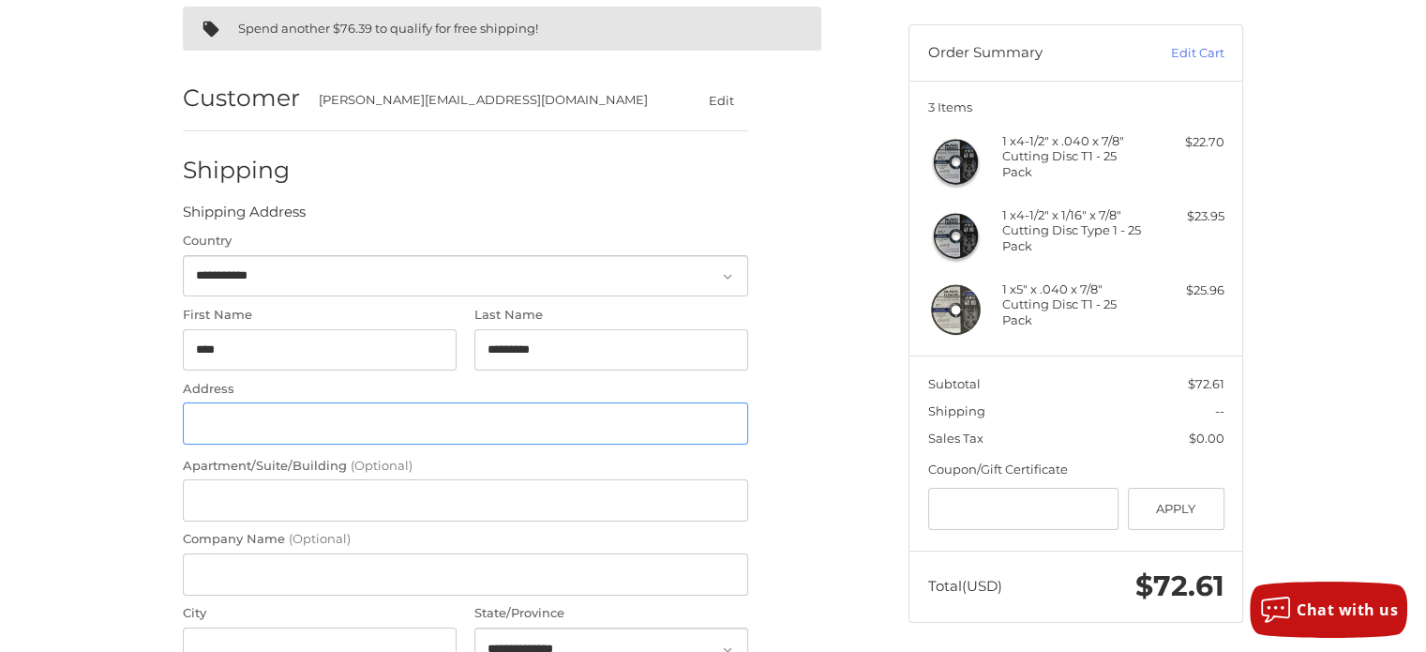
type input "**********"
type input "*********"
select select "**"
type input "*****"
type input "**********"
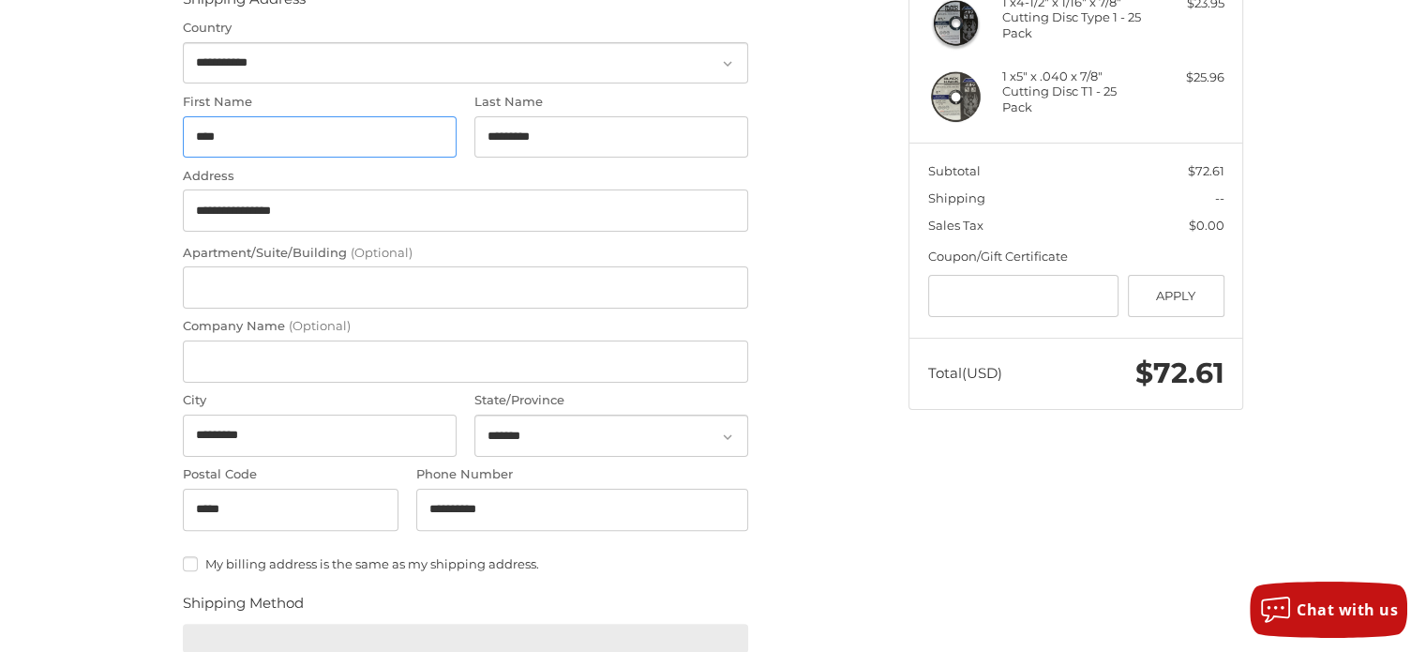
scroll to position [441, 0]
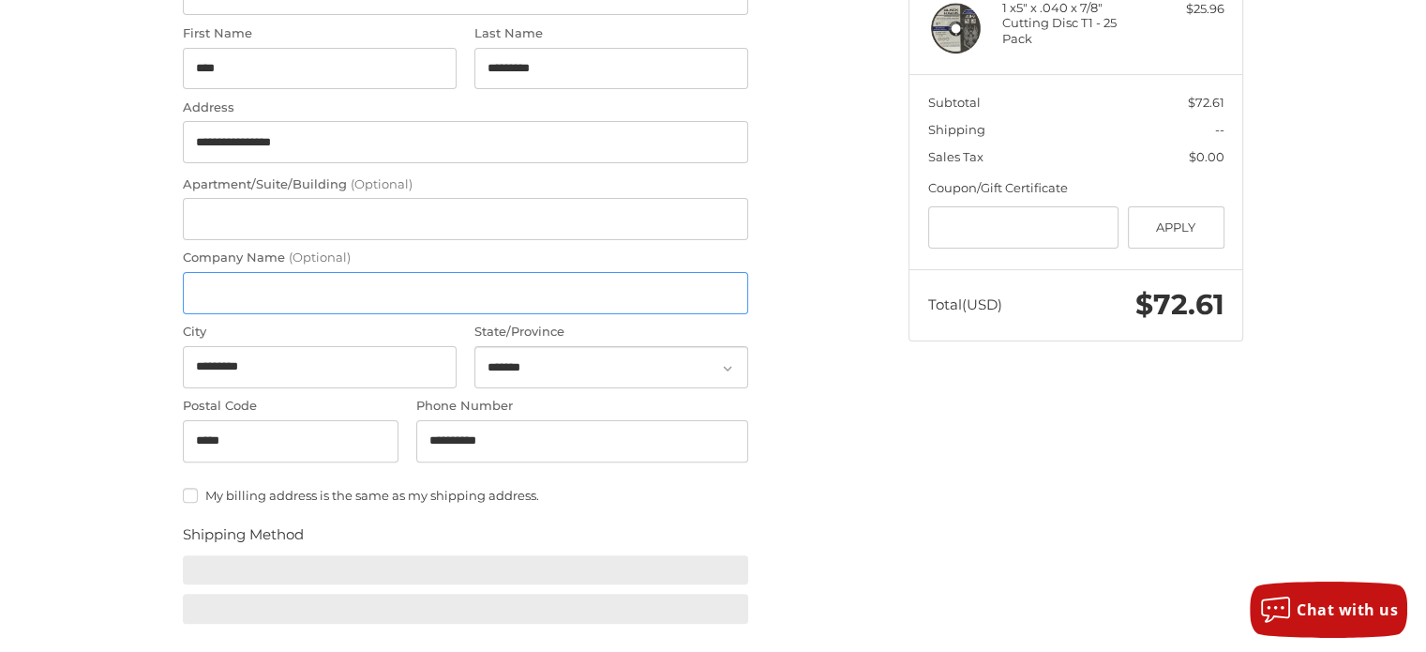
click at [319, 285] on input "Company Name (Optional)" at bounding box center [465, 293] width 565 height 42
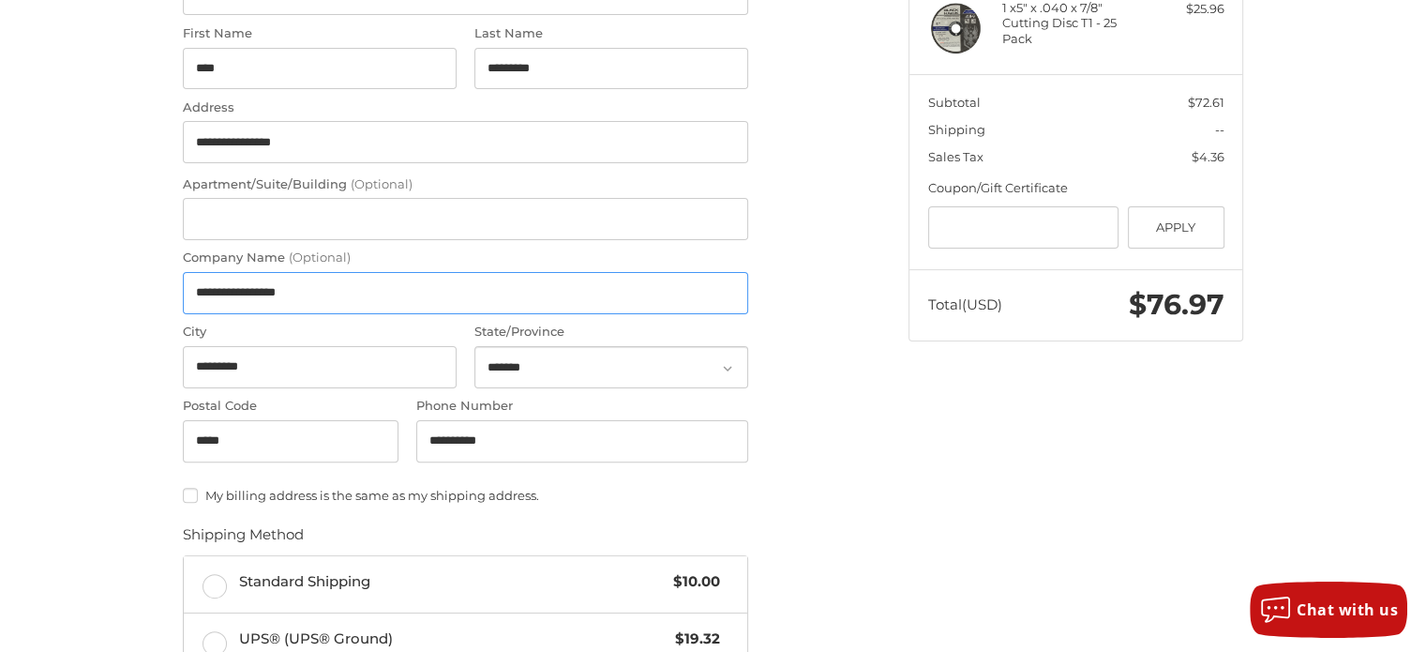
drag, startPoint x: 332, startPoint y: 293, endPoint x: 280, endPoint y: 282, distance: 52.8
click at [280, 282] on input "**********" at bounding box center [465, 293] width 565 height 42
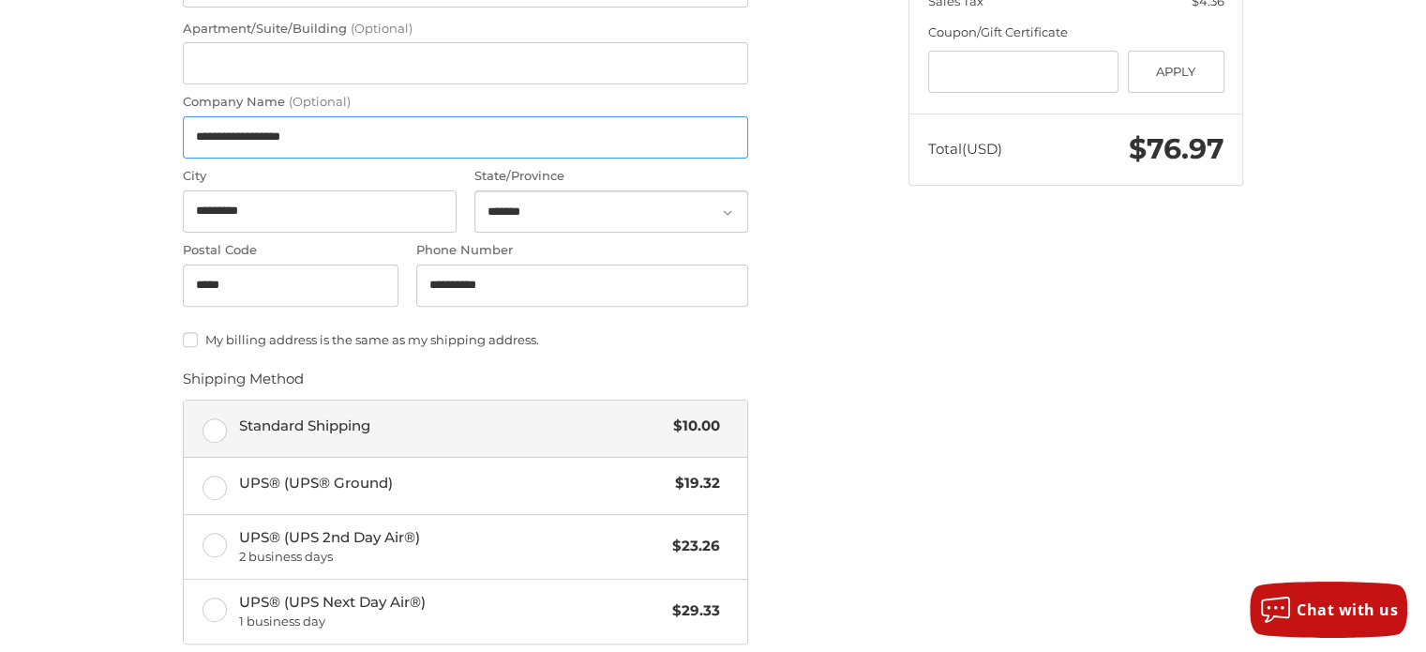
scroll to position [722, 0]
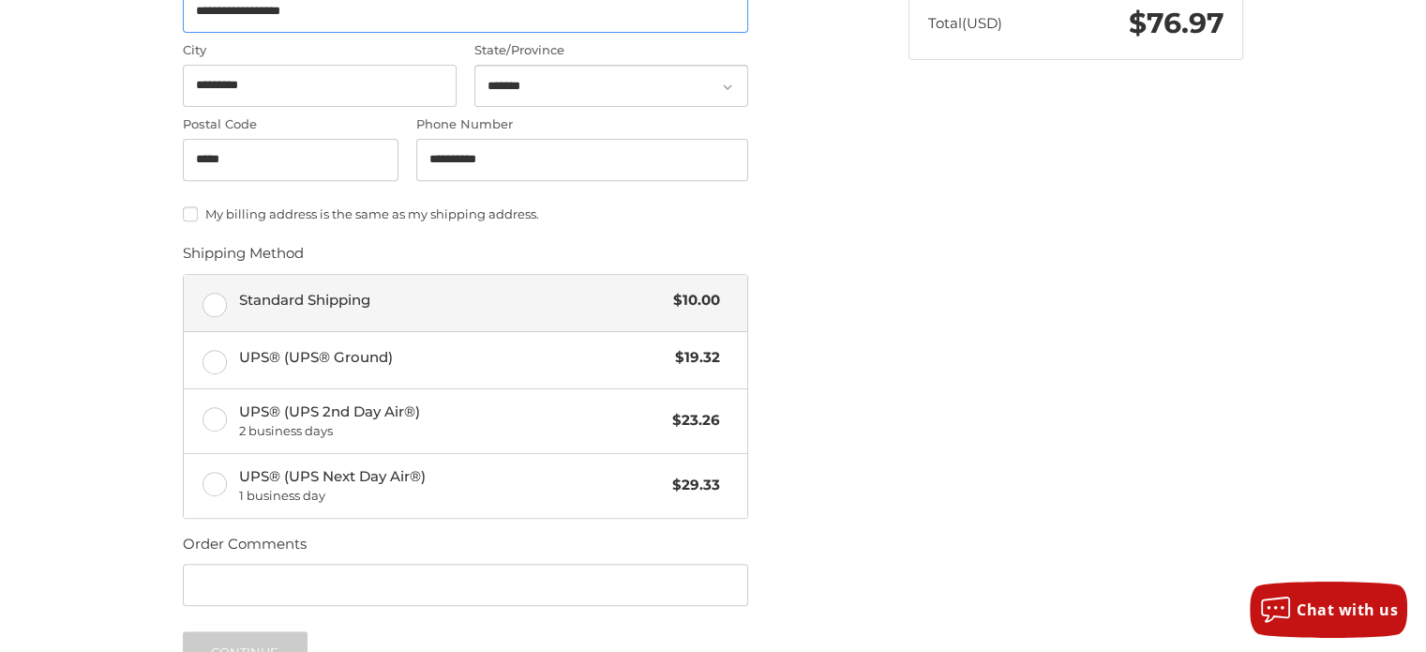
type input "**********"
click at [225, 297] on label "Standard Shipping $10.00" at bounding box center [465, 303] width 563 height 56
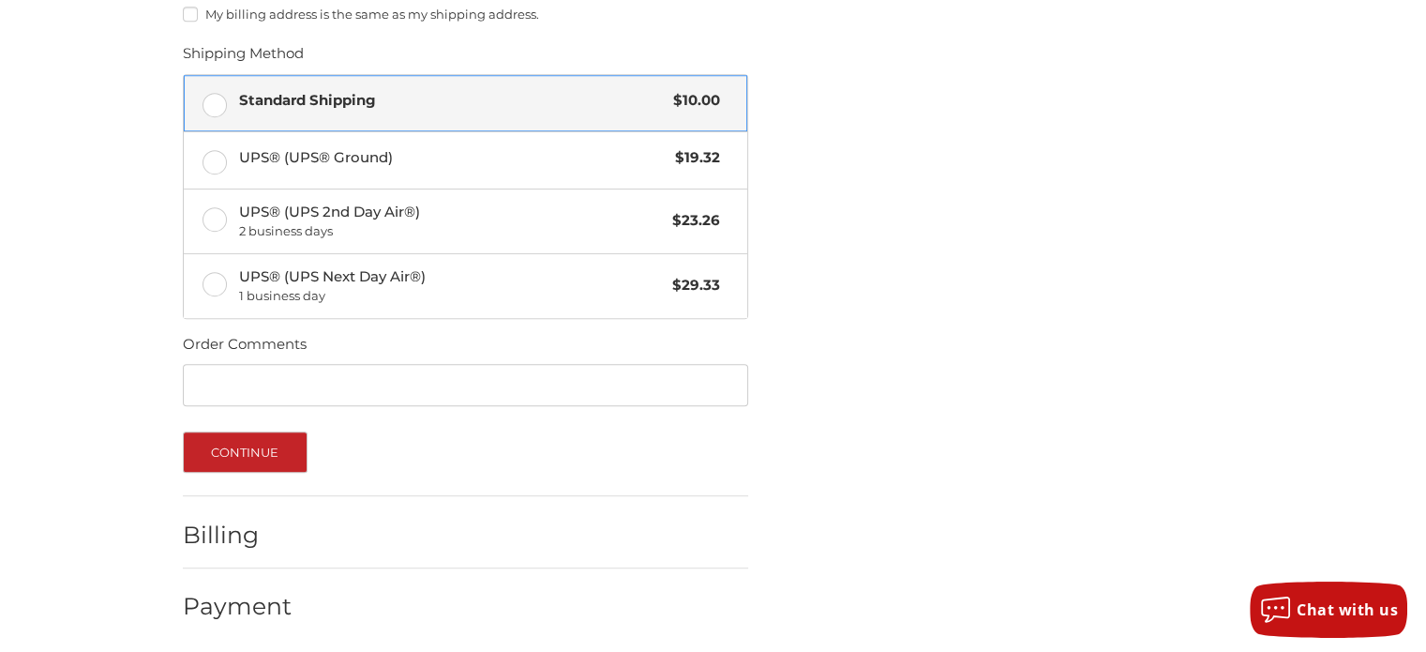
scroll to position [925, 0]
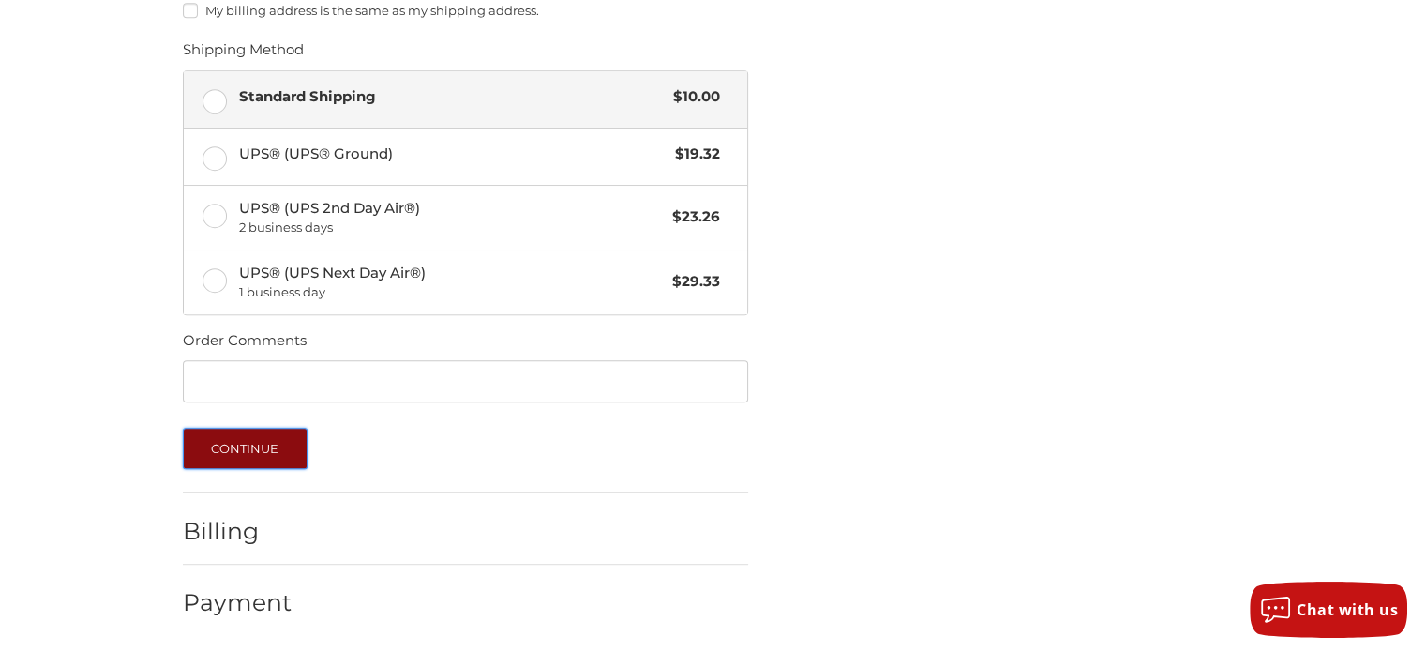
click at [248, 451] on button "Continue" at bounding box center [245, 447] width 125 height 41
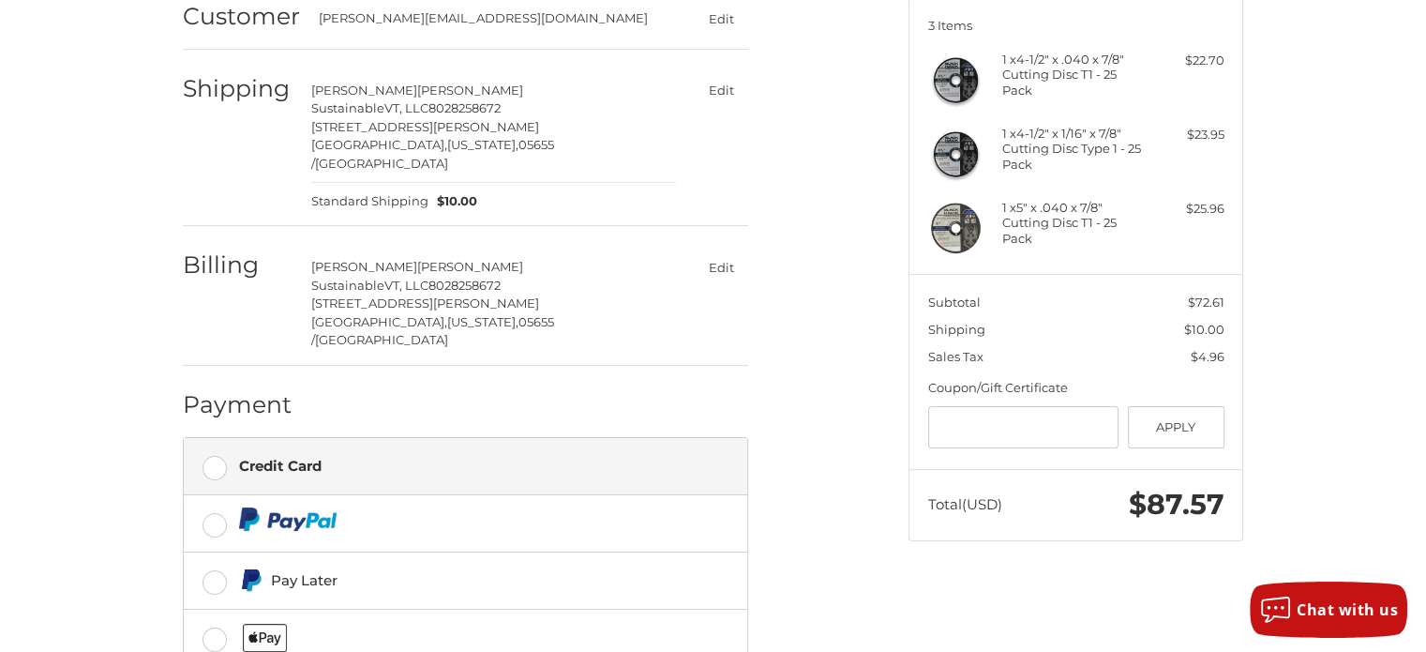
scroll to position [333, 0]
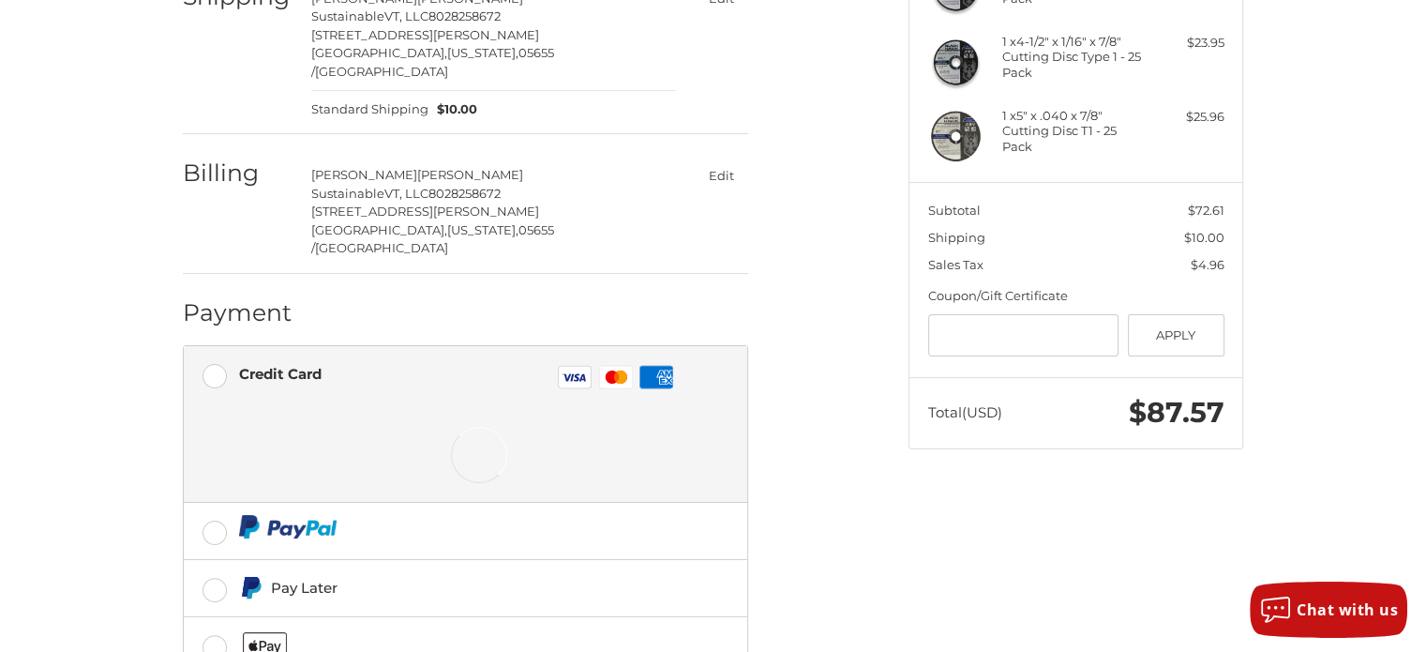
drag, startPoint x: 483, startPoint y: 645, endPoint x: 462, endPoint y: 642, distance: 20.8
drag, startPoint x: 462, startPoint y: 642, endPoint x: 860, endPoint y: 490, distance: 425.5
click at [860, 490] on div "Spend another $76.39 to qualify for free shipping! Customer eric@sustainablevt.…" at bounding box center [532, 307] width 726 height 987
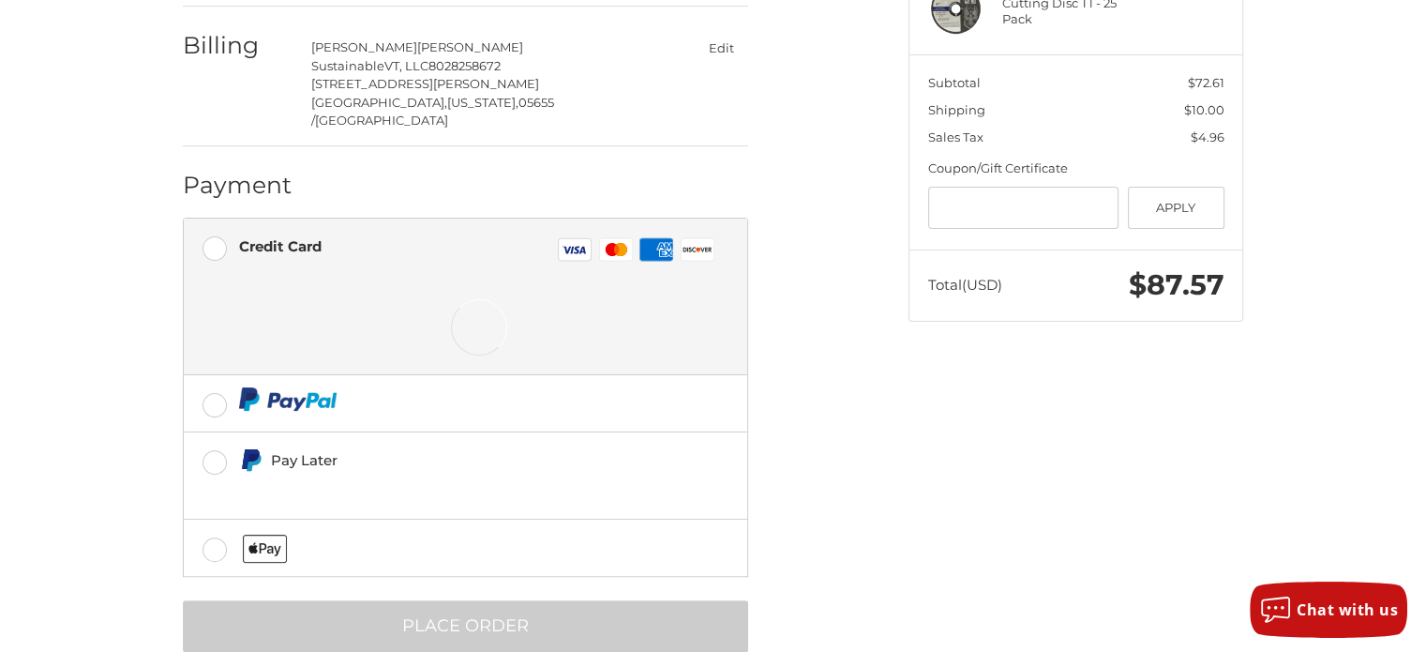
scroll to position [462, 0]
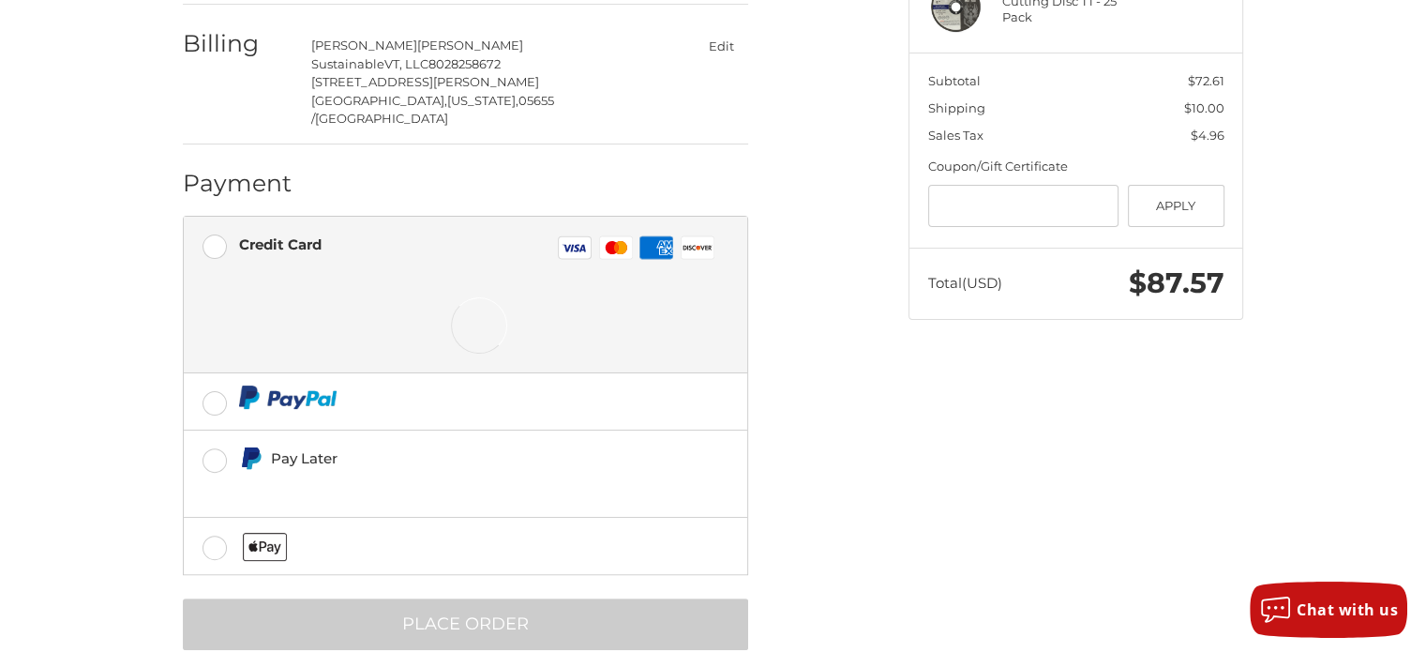
click at [843, 262] on div "Spend another $76.39 to qualify for free shipping! Customer eric@sustainablevt.…" at bounding box center [532, 178] width 726 height 987
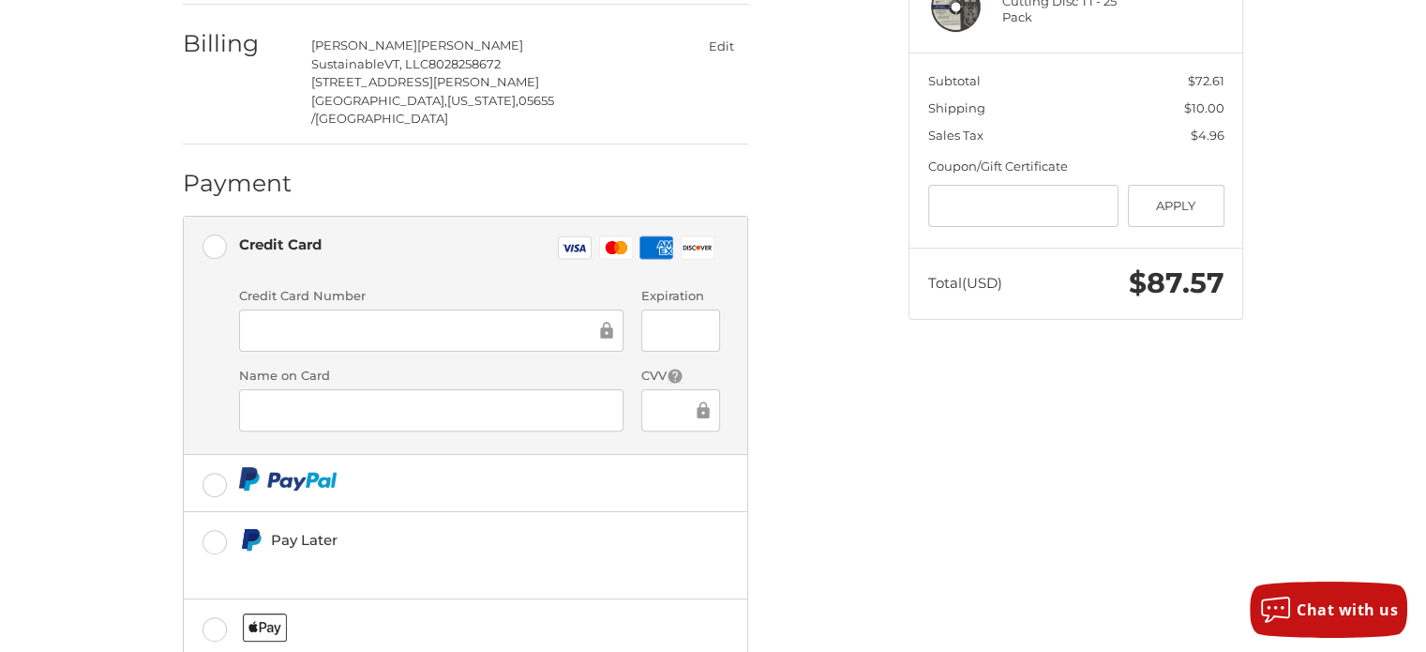
click at [800, 284] on ol "Customer eric@sustainablevt.com Edit Shipping Eric Bornemann SustainableVT, LLC…" at bounding box center [502, 243] width 638 height 974
click at [427, 320] on iframe at bounding box center [424, 331] width 344 height 22
click at [761, 360] on ol "Customer eric@sustainablevt.com Edit Shipping Eric Bornemann SustainableVT, LLC…" at bounding box center [502, 243] width 638 height 974
click at [790, 337] on ol "Customer eric@sustainablevt.com Edit Shipping Eric Bornemann SustainableVT, LLC…" at bounding box center [502, 243] width 638 height 974
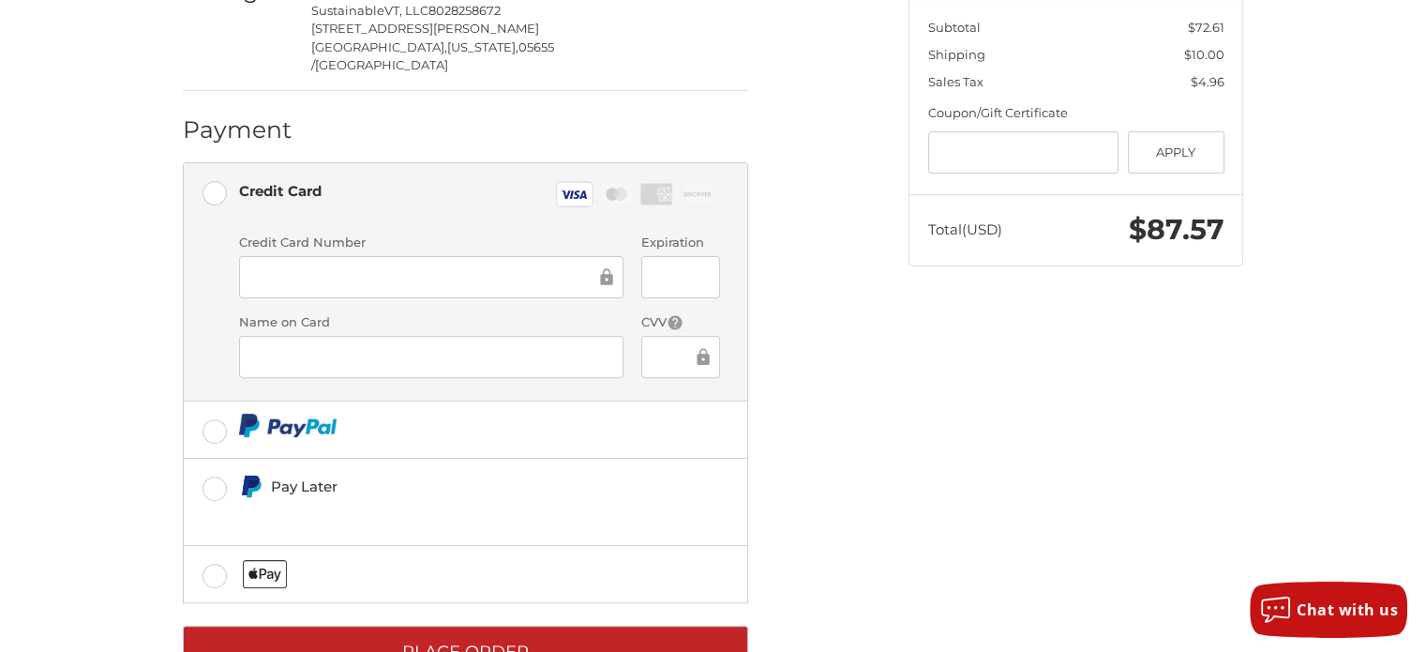
scroll to position [544, 0]
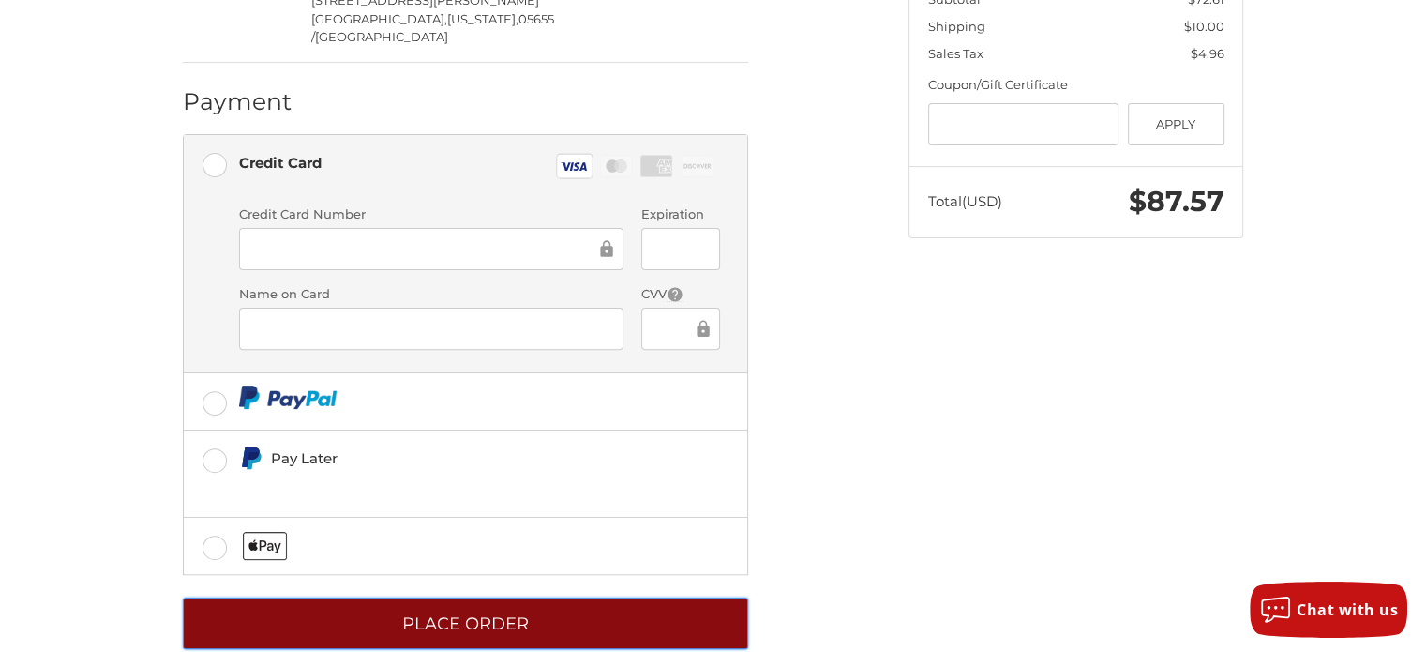
click at [470, 597] on button "Place Order" at bounding box center [465, 623] width 565 height 52
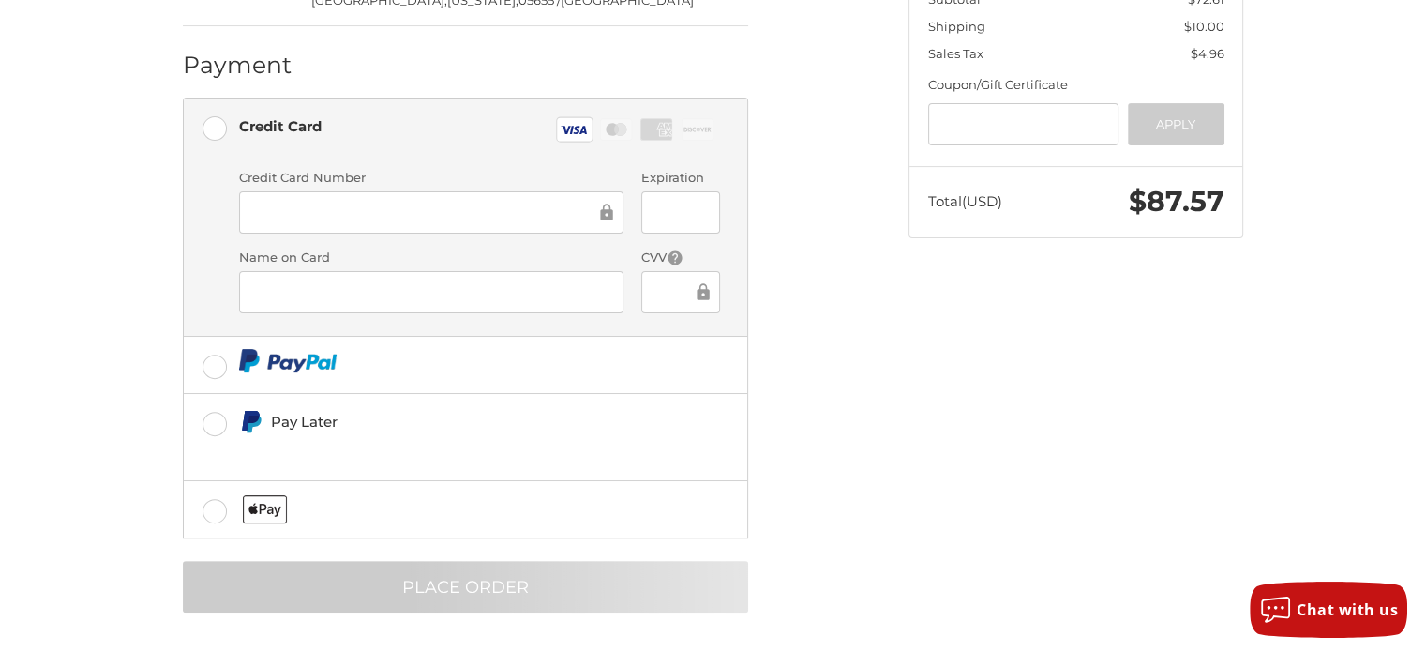
scroll to position [18, 0]
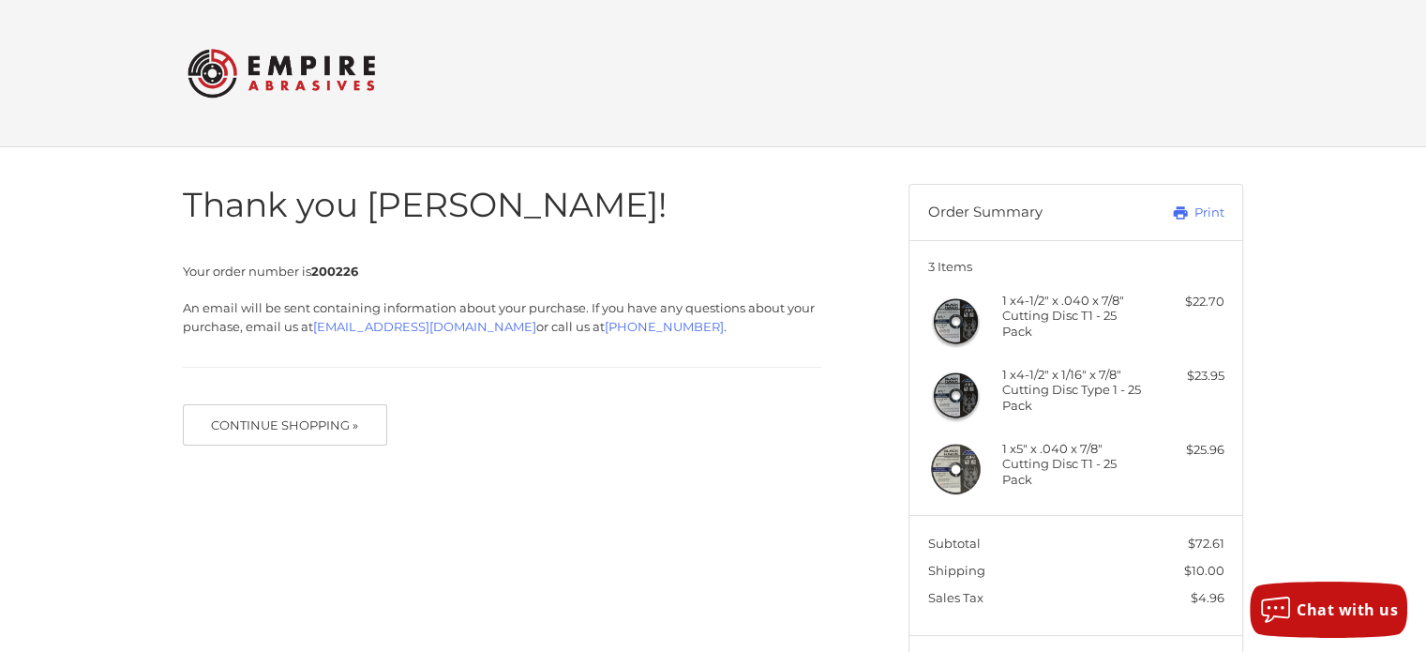
drag, startPoint x: 284, startPoint y: 422, endPoint x: 234, endPoint y: 480, distance: 76.5
click at [234, 481] on div "Thank you [PERSON_NAME]! Your order number is 200226 An email will be sent cont…" at bounding box center [713, 445] width 1125 height 596
click at [288, 430] on button "Continue Shopping »" at bounding box center [285, 424] width 204 height 41
